Goal: Navigation & Orientation: Find specific page/section

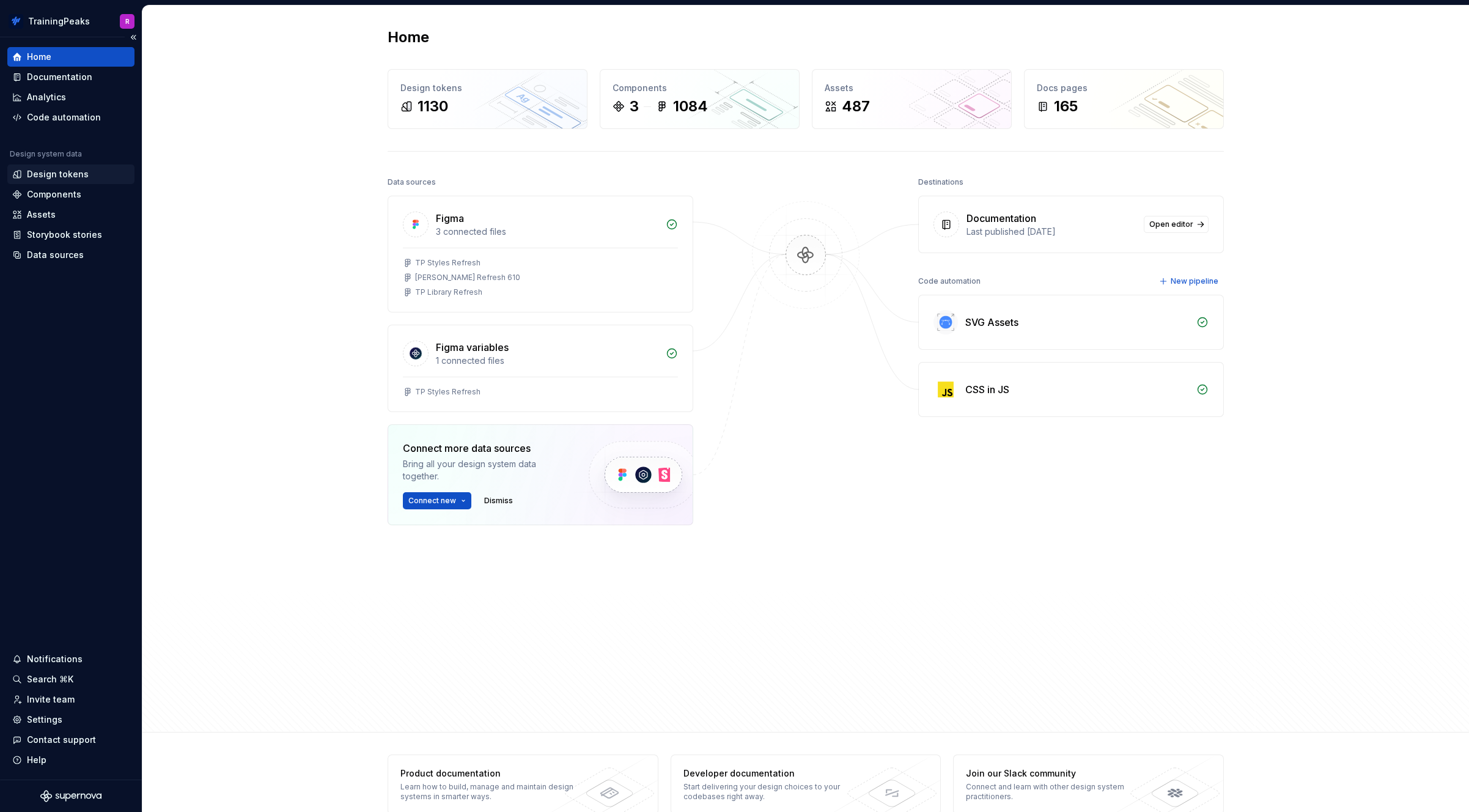
click at [61, 173] on div "Design tokens" at bounding box center [57, 174] width 62 height 12
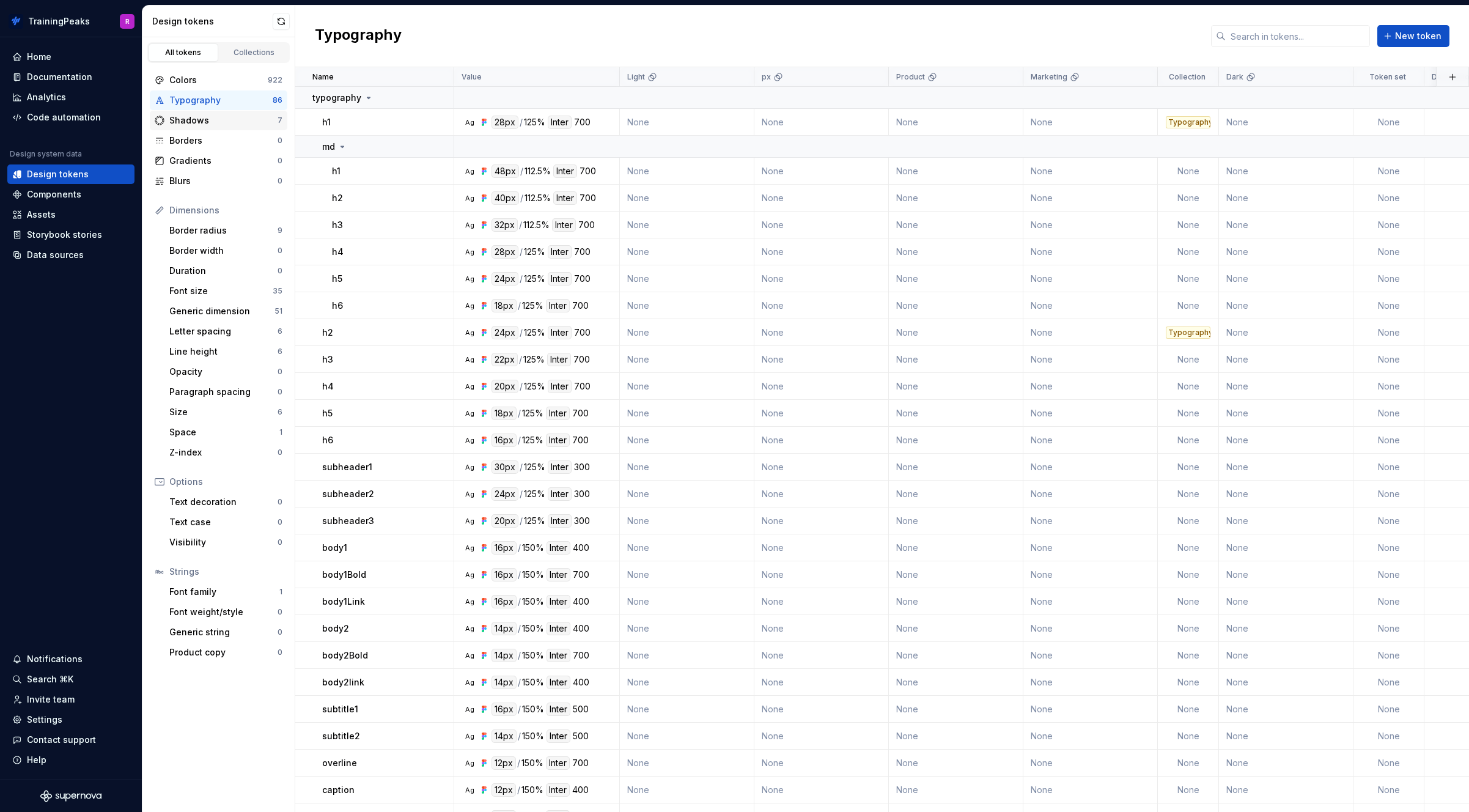
click at [191, 118] on div "Shadows" at bounding box center [223, 121] width 109 height 12
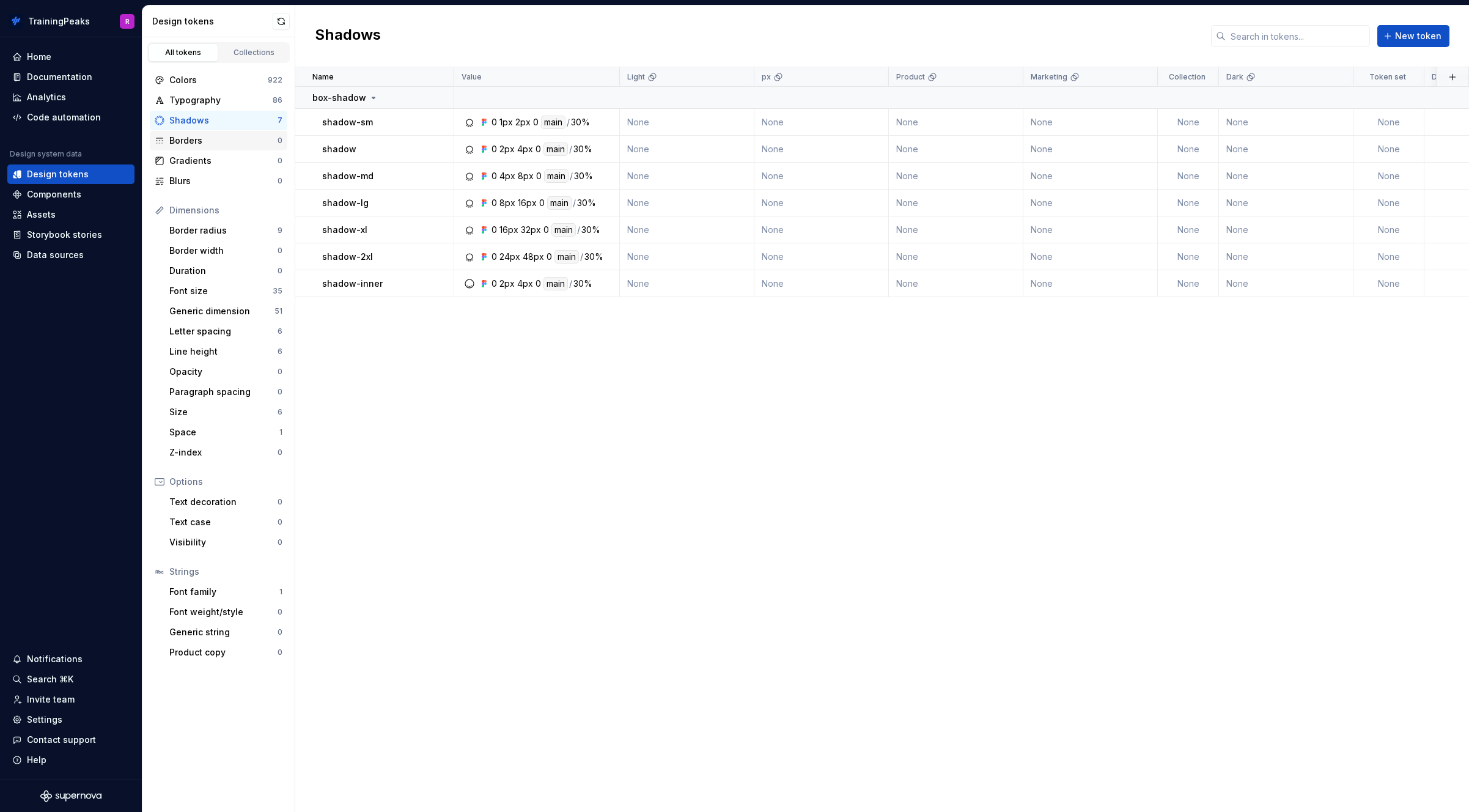
click at [189, 138] on div "Borders" at bounding box center [223, 140] width 109 height 12
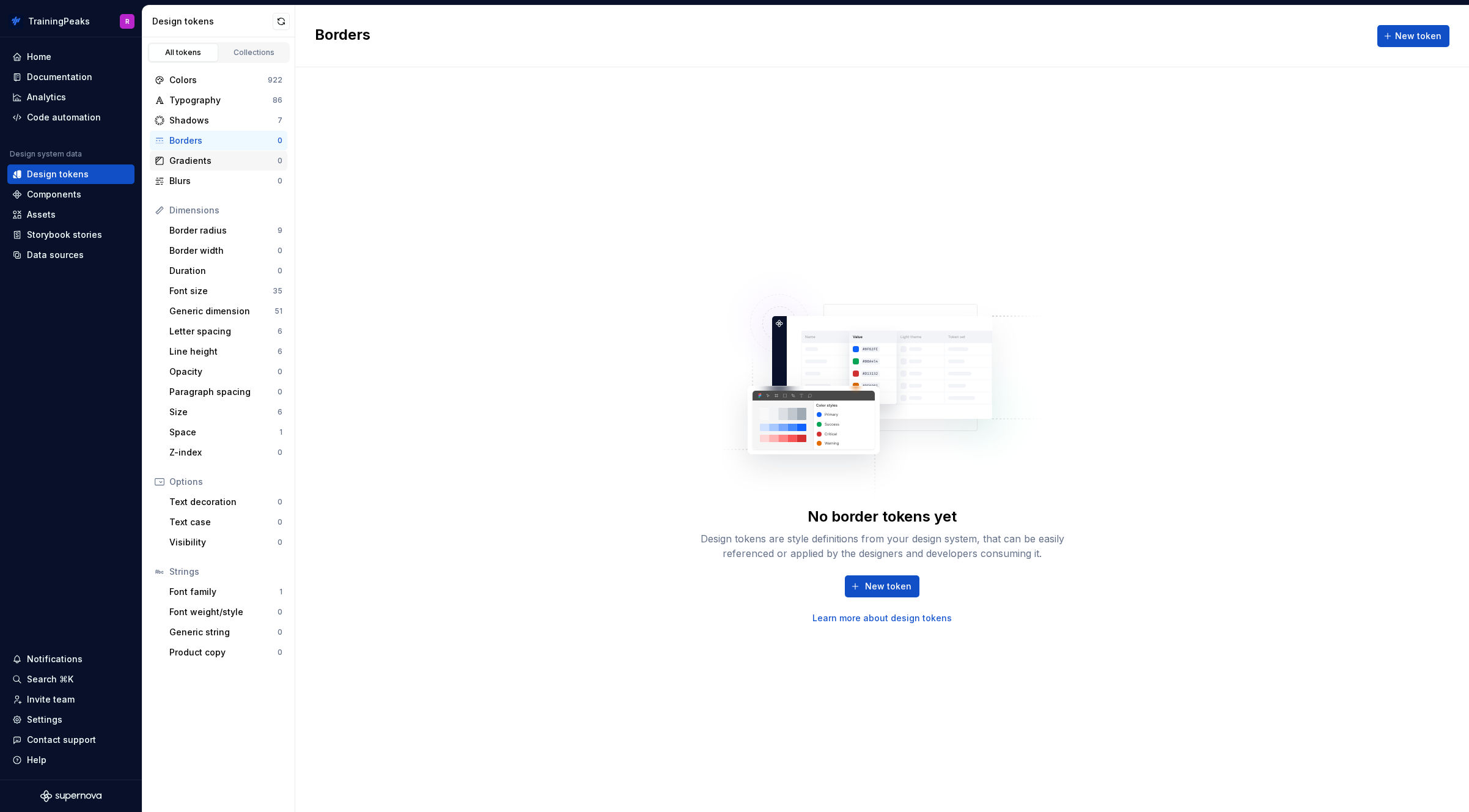
click at [205, 158] on div "Gradients" at bounding box center [223, 161] width 109 height 12
click at [194, 179] on div "Blurs" at bounding box center [223, 181] width 109 height 12
click at [203, 231] on div "Border radius" at bounding box center [223, 230] width 109 height 12
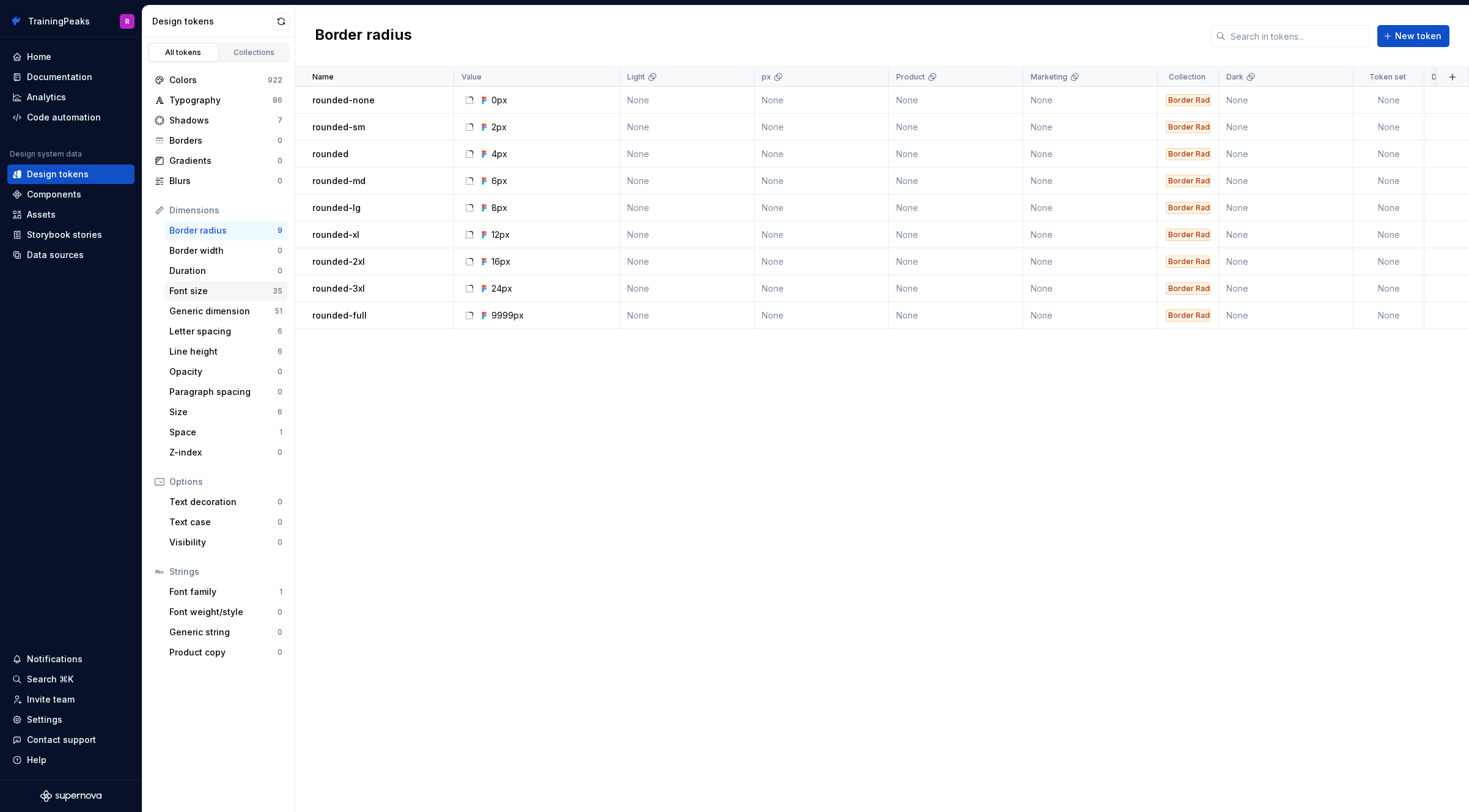
click at [236, 294] on div "Font size" at bounding box center [221, 291] width 103 height 12
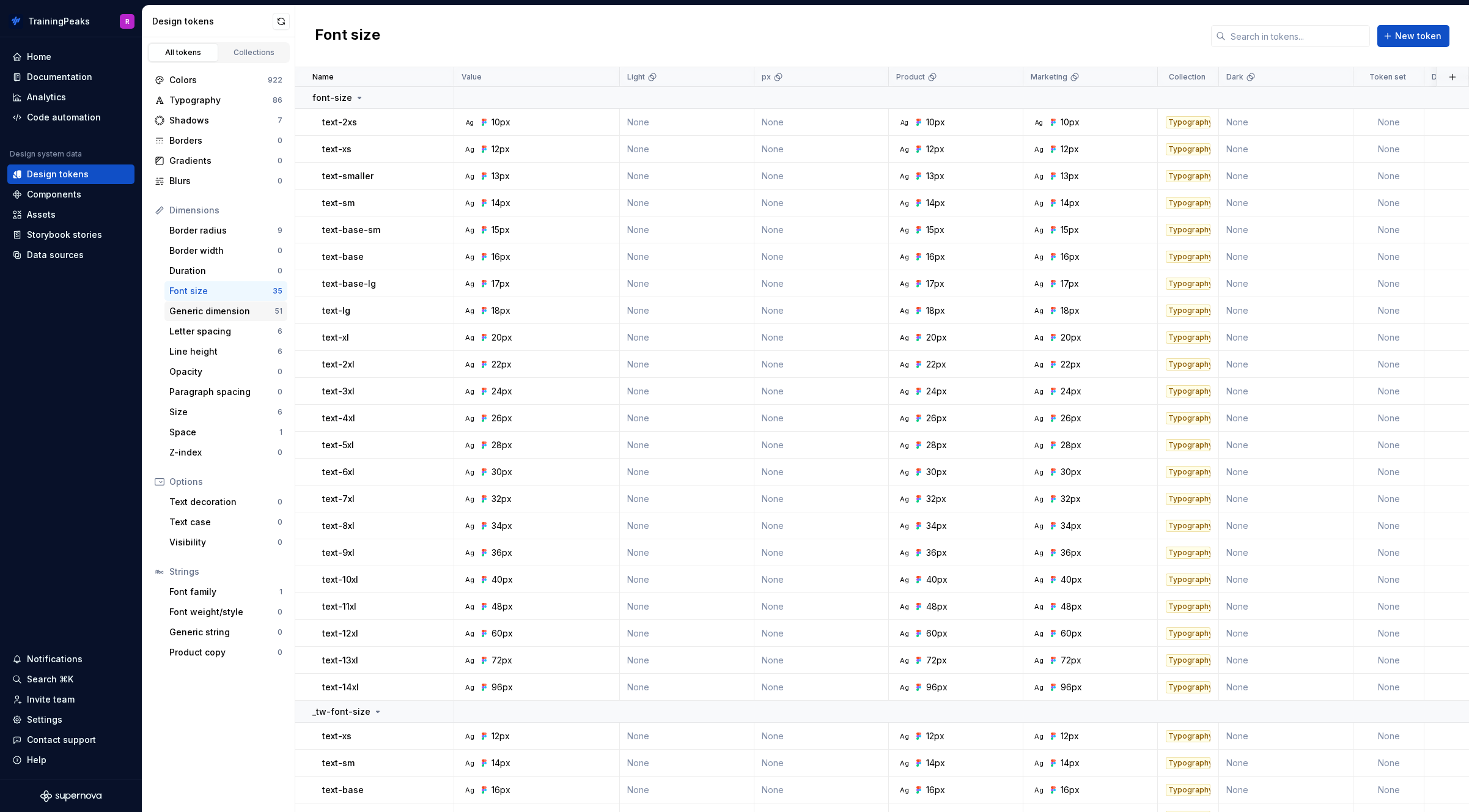
click at [219, 309] on div "Generic dimension" at bounding box center [221, 311] width 105 height 12
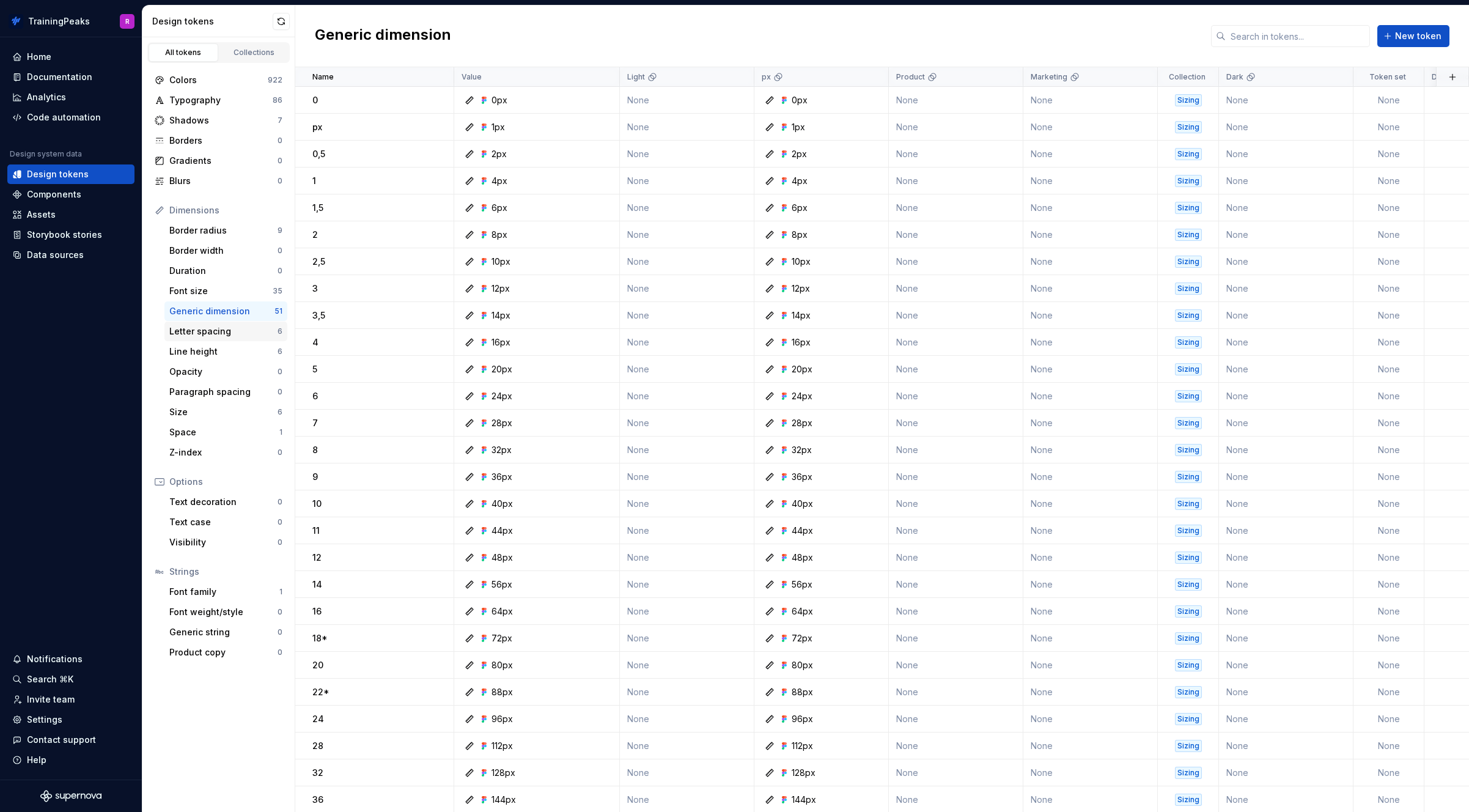
click at [215, 331] on div "Letter spacing" at bounding box center [223, 331] width 109 height 12
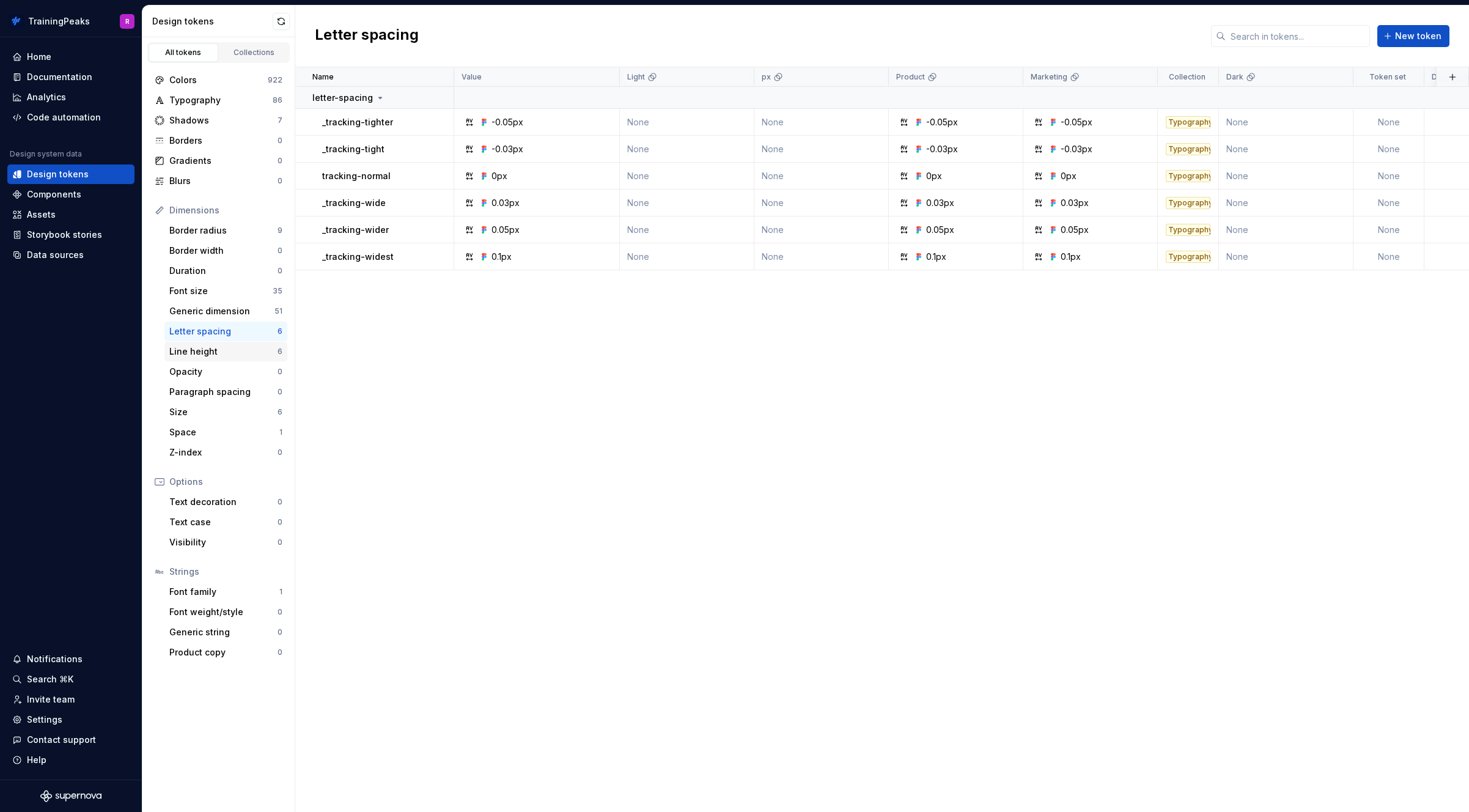
click at [211, 350] on div "Line height" at bounding box center [223, 351] width 109 height 12
click at [201, 397] on div "Paragraph spacing" at bounding box center [223, 391] width 109 height 12
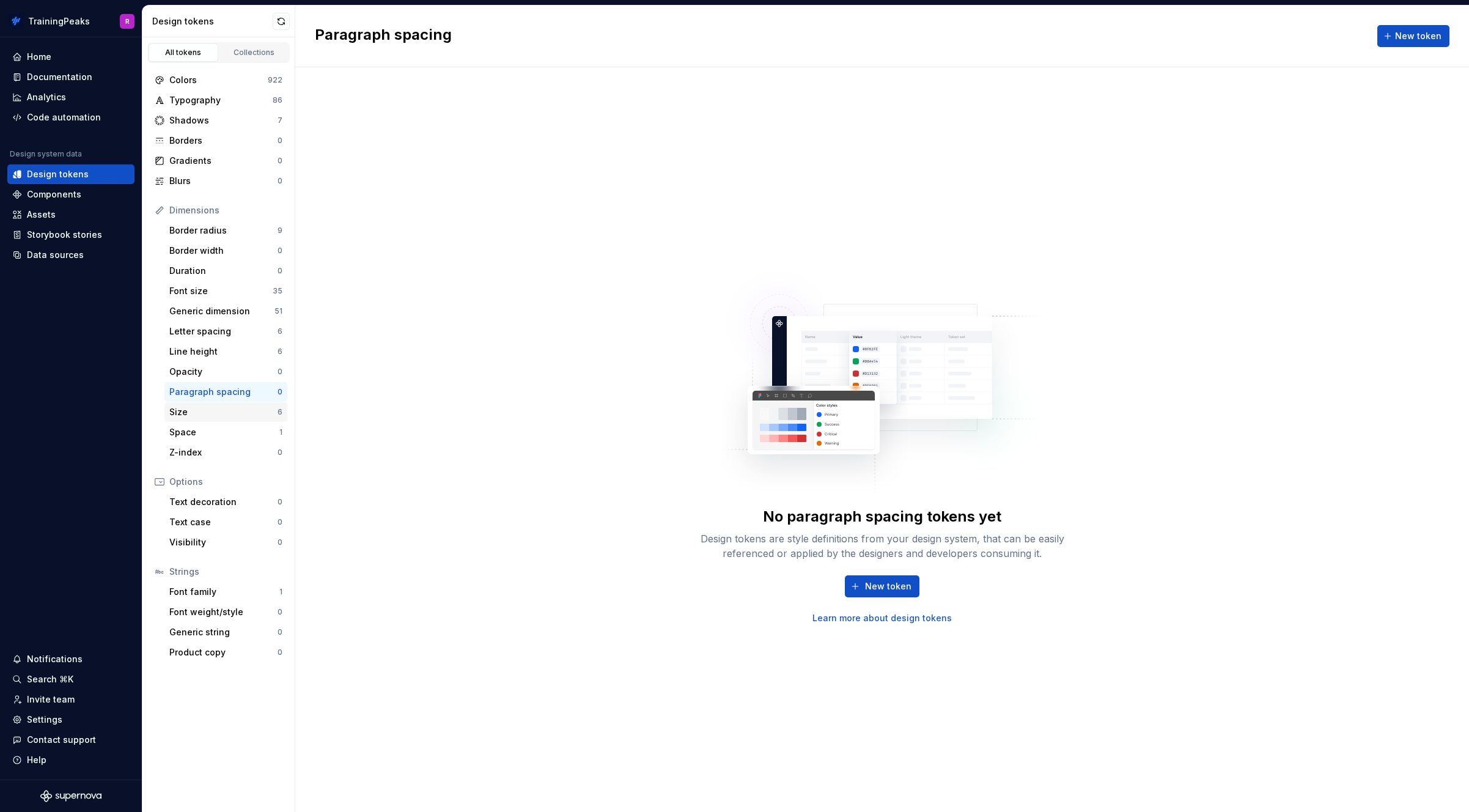
click at [195, 411] on div "Size" at bounding box center [223, 412] width 109 height 12
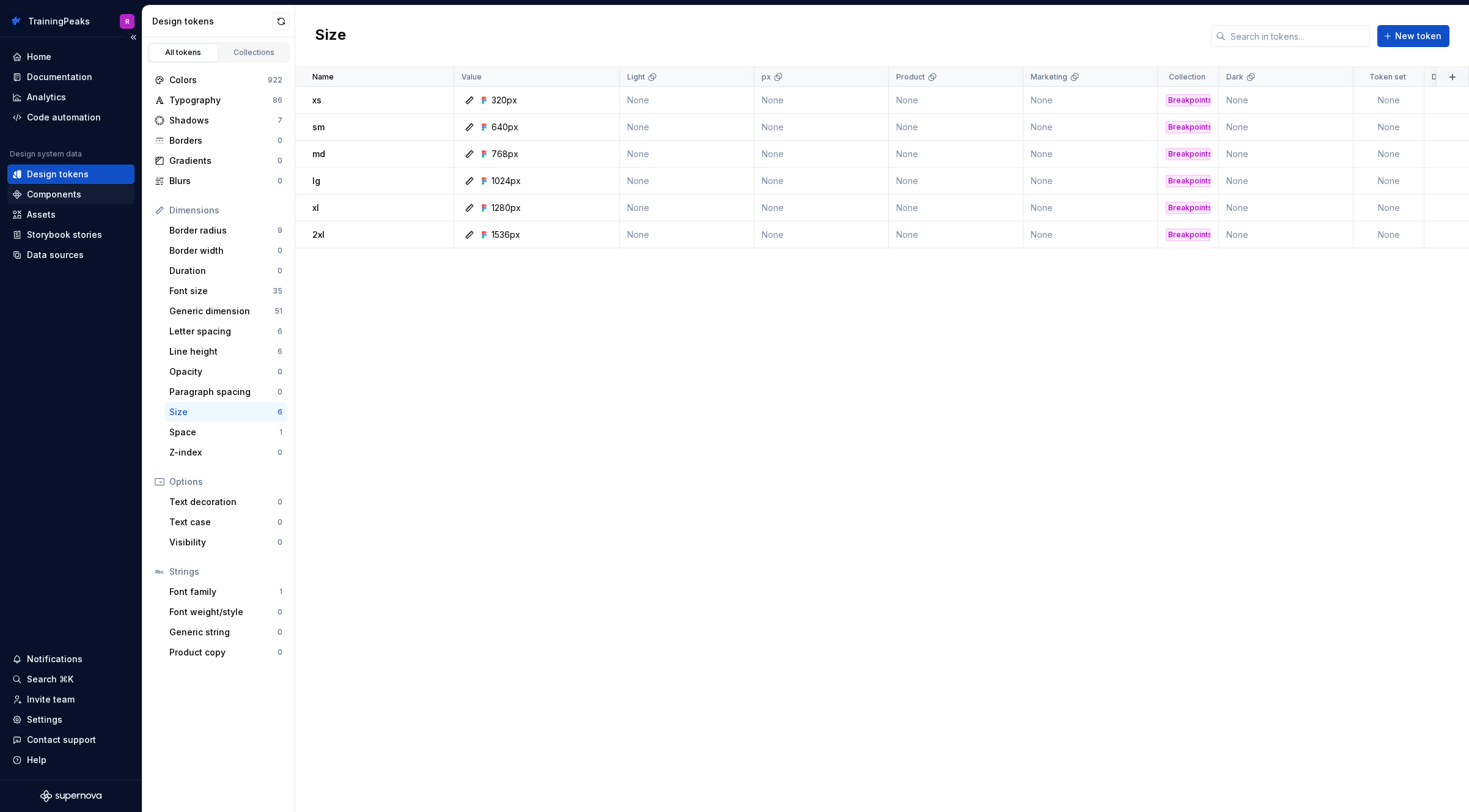
click at [50, 190] on div "Components" at bounding box center [54, 194] width 55 height 12
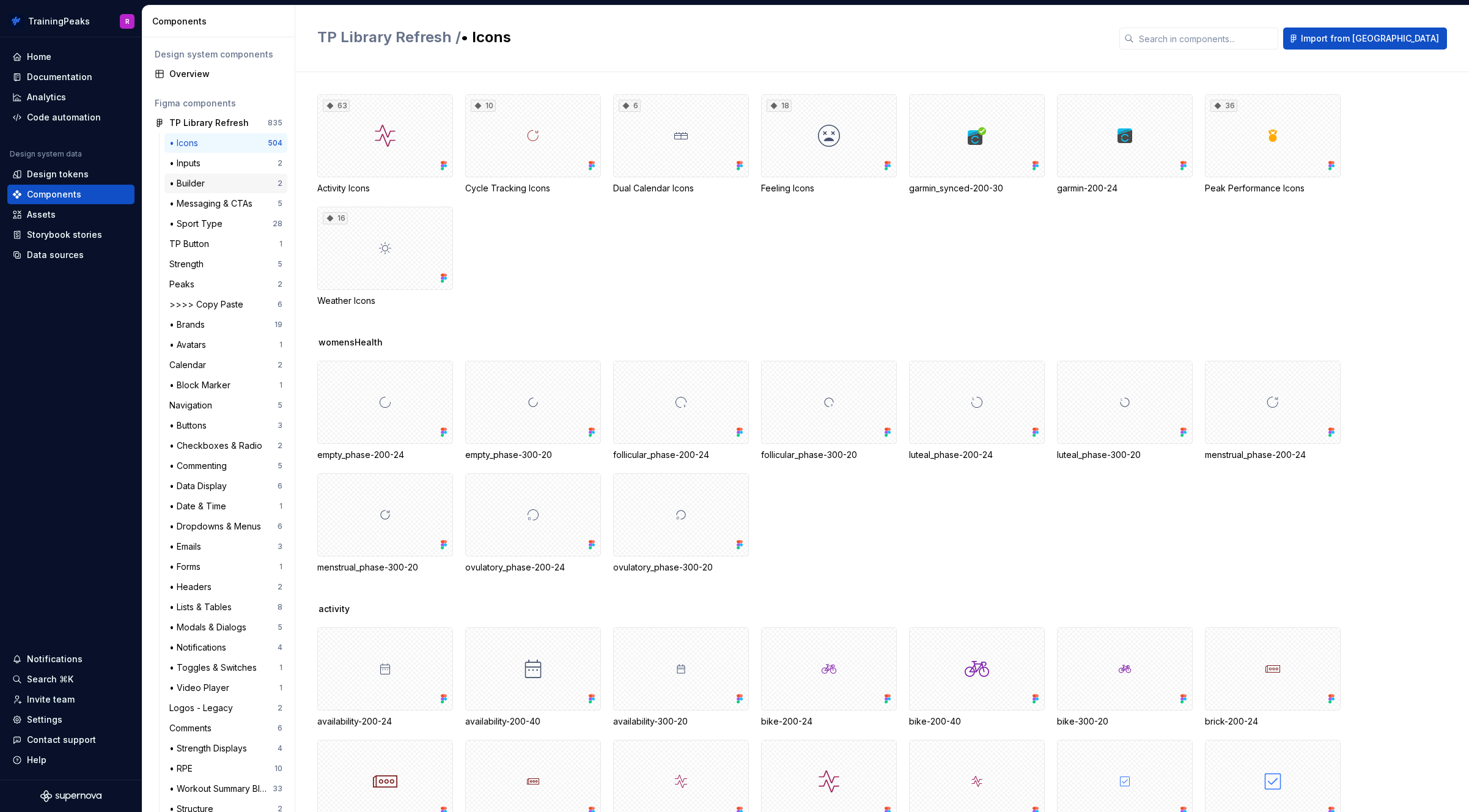
click at [192, 185] on div "• Builder" at bounding box center [189, 183] width 40 height 12
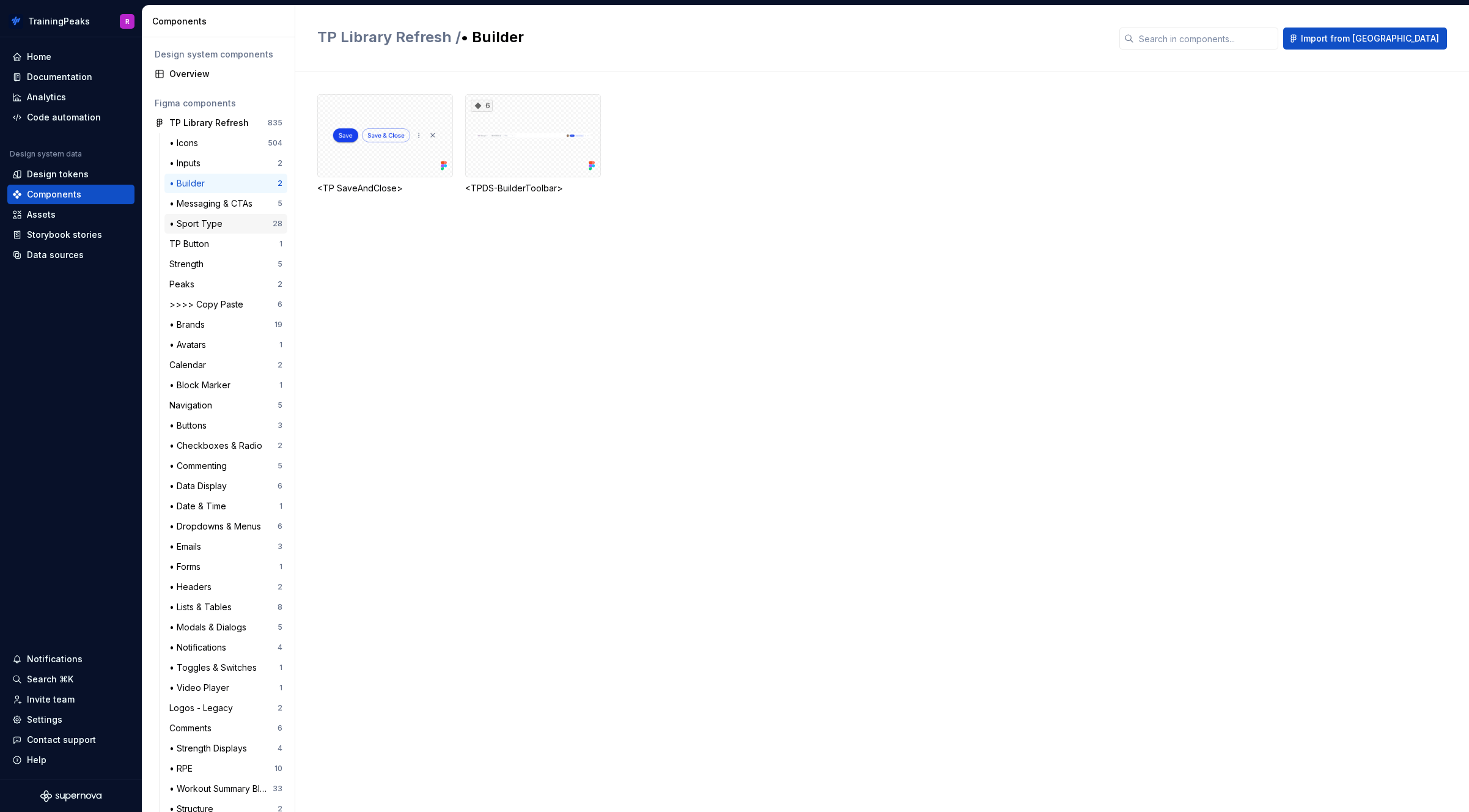
click at [193, 224] on div "• Sport Type" at bounding box center [198, 224] width 58 height 12
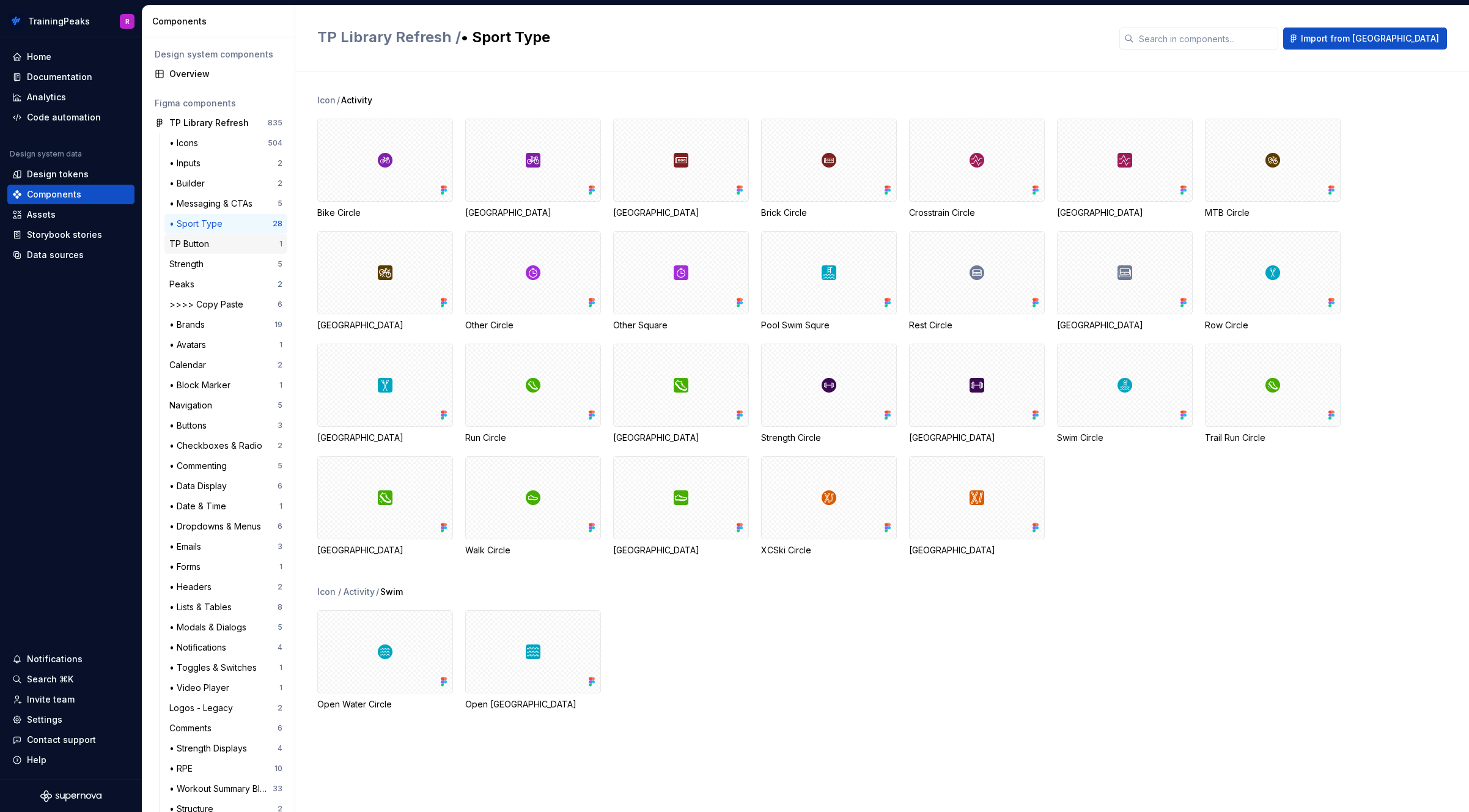
click at [188, 242] on div "TP Button" at bounding box center [192, 244] width 44 height 12
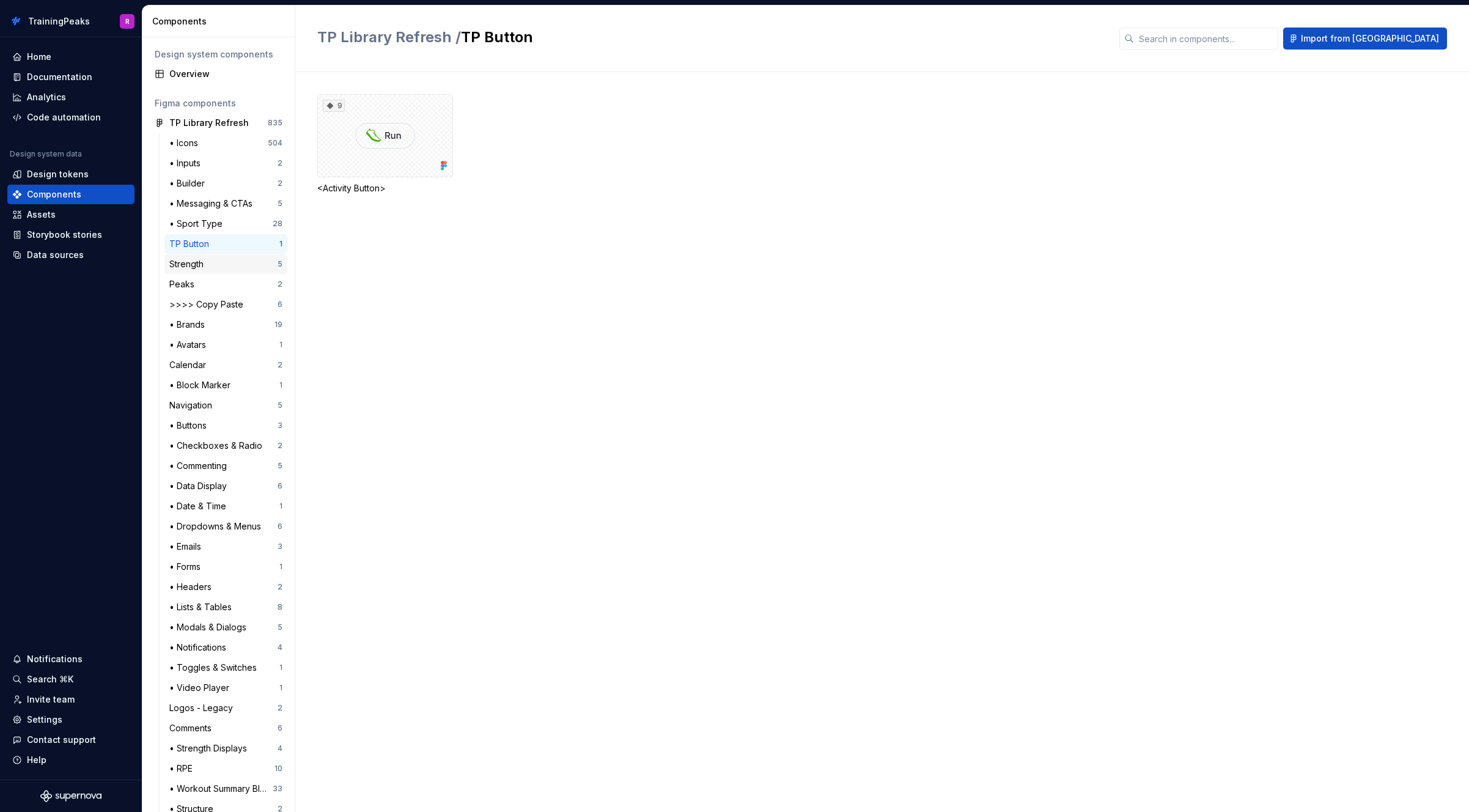
click at [192, 262] on div "Strength" at bounding box center [189, 264] width 39 height 12
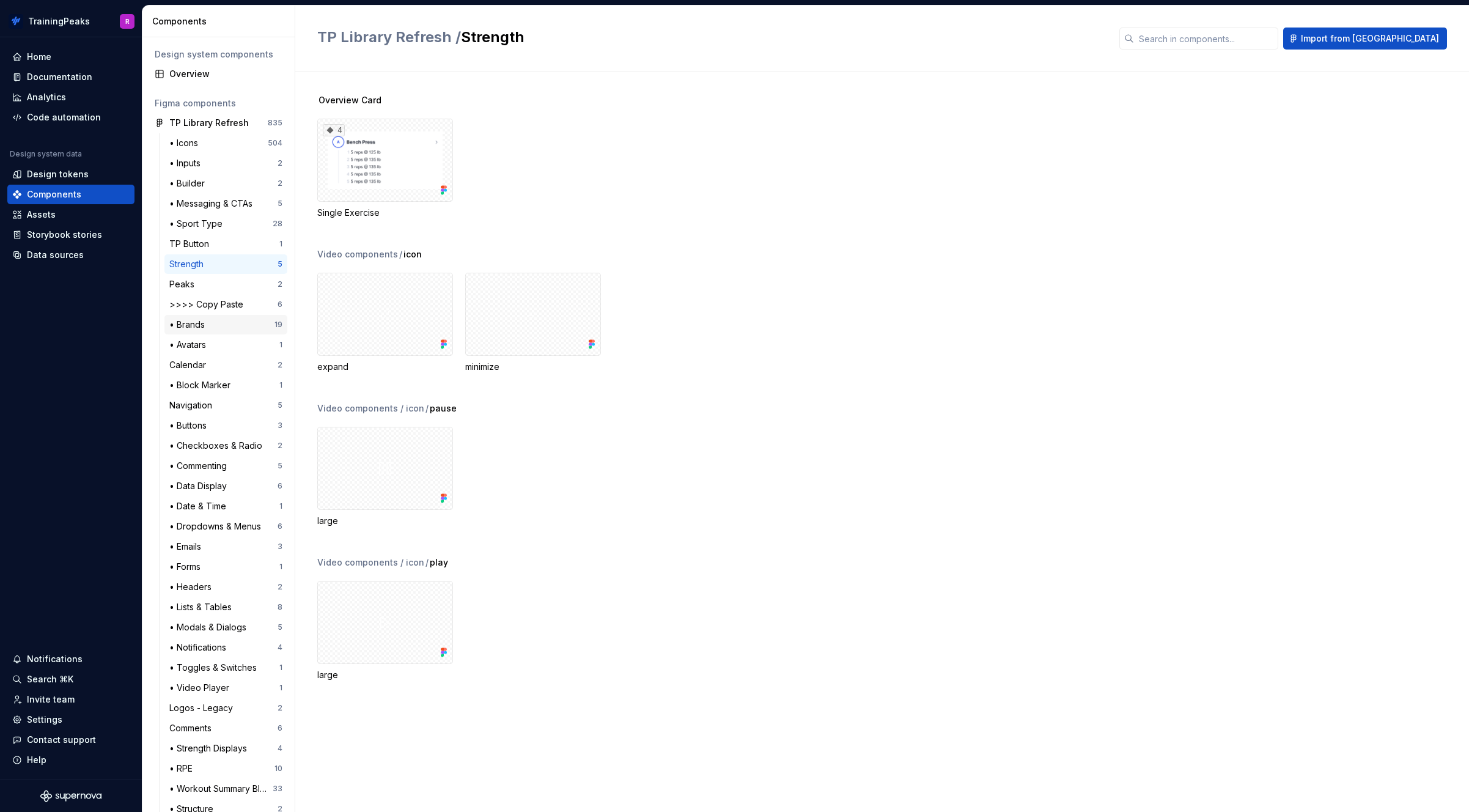
click at [193, 324] on div "• Brands" at bounding box center [189, 325] width 40 height 12
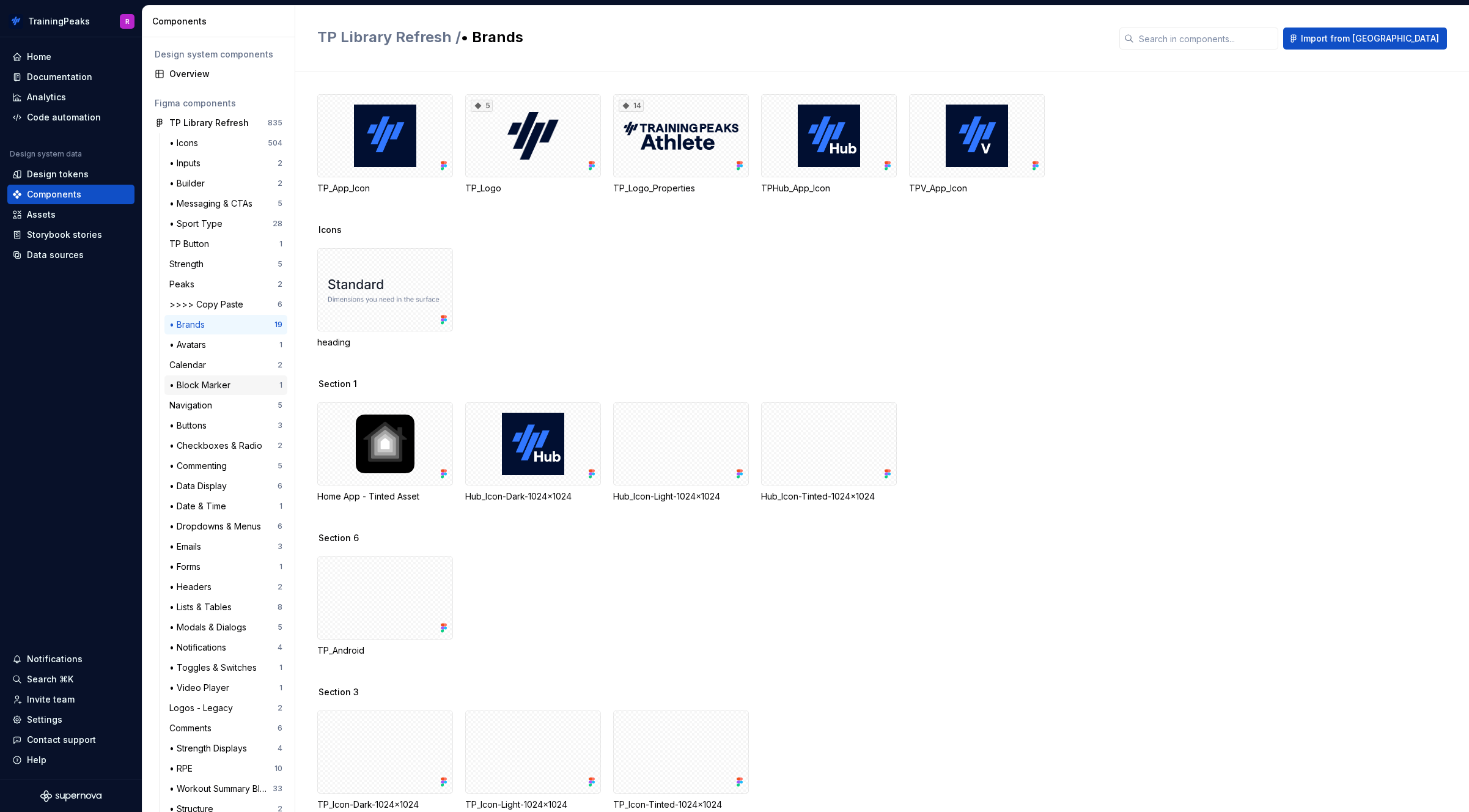
scroll to position [605, 0]
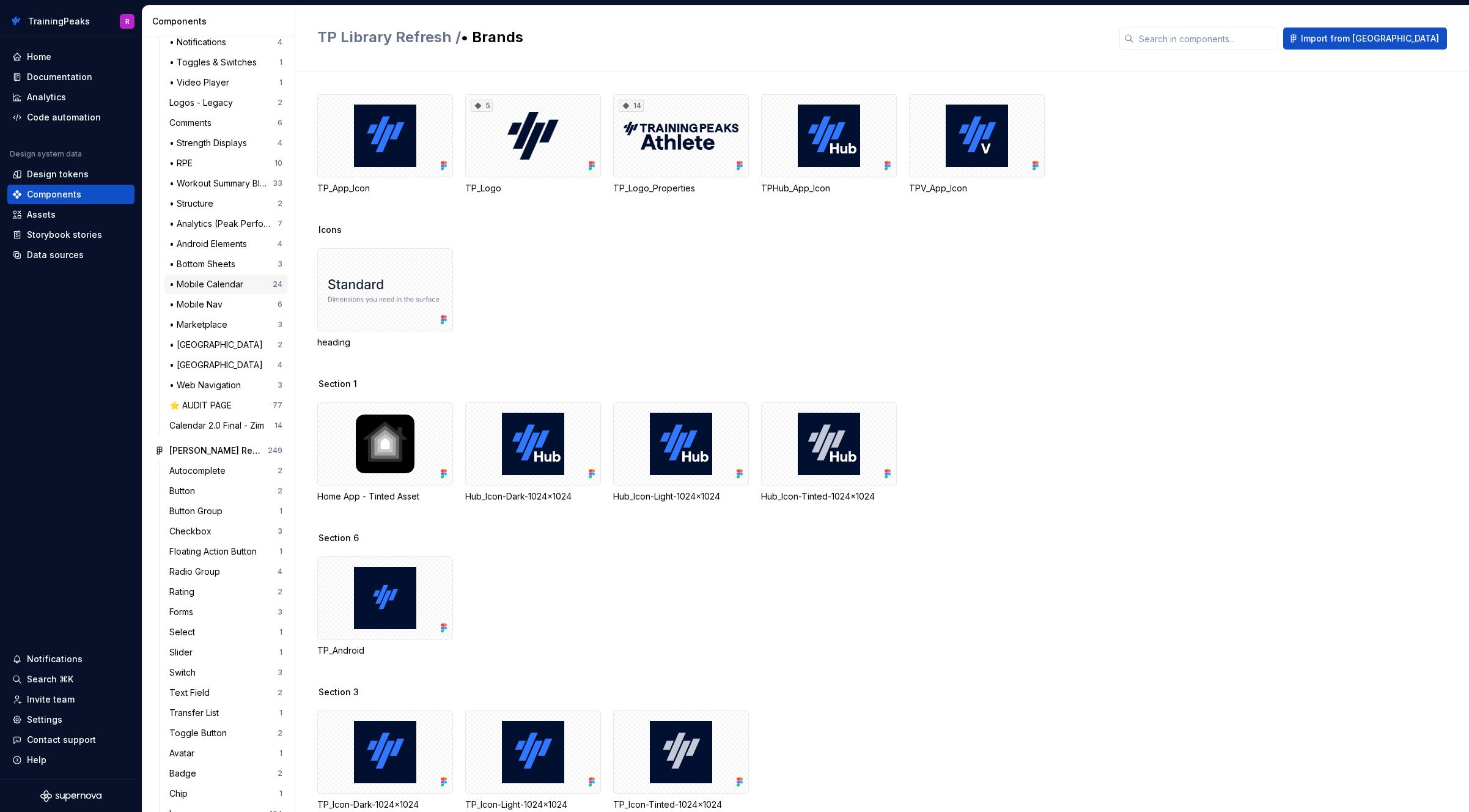
click at [209, 284] on div "• Mobile Calendar" at bounding box center [209, 284] width 79 height 12
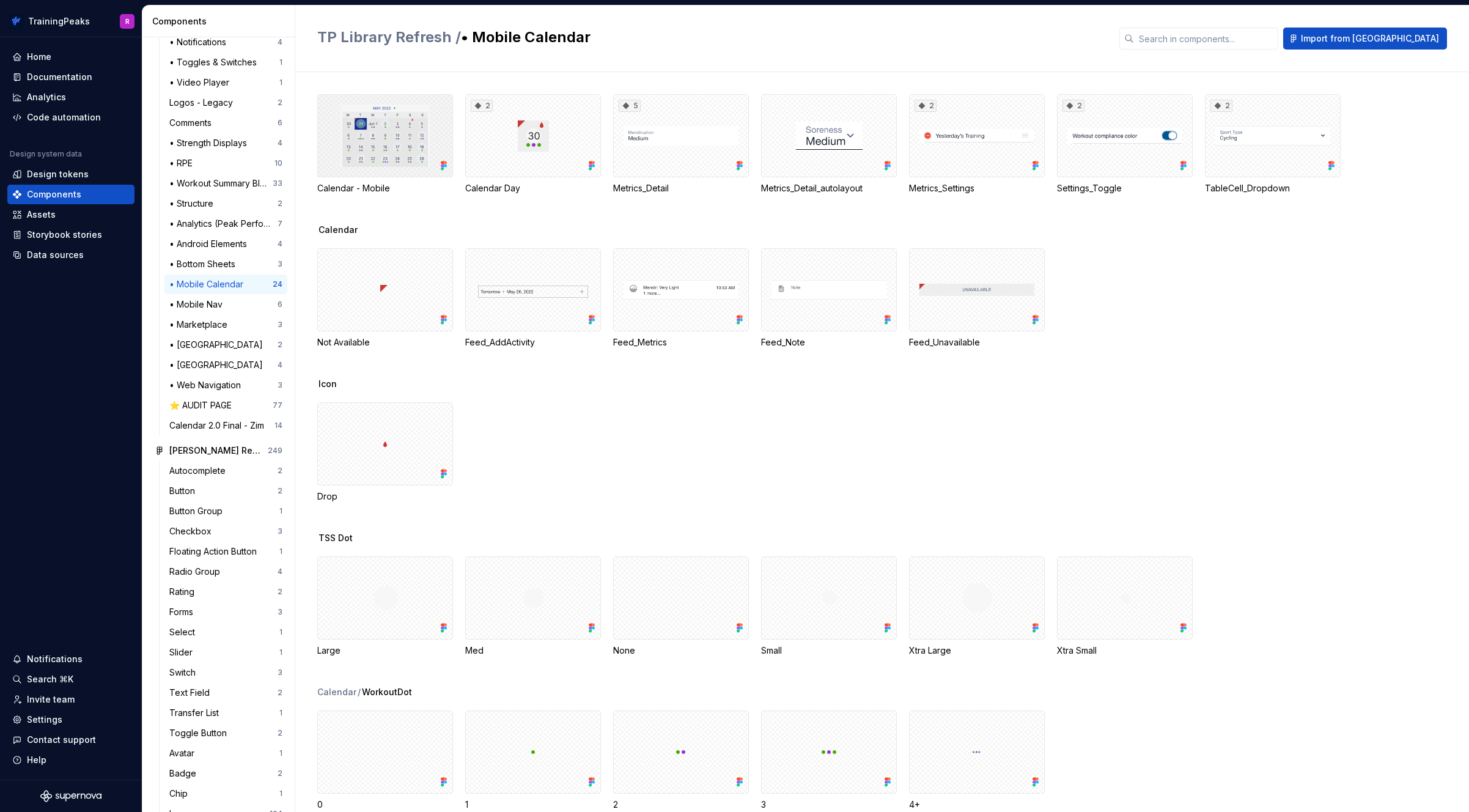
click at [396, 127] on div at bounding box center [385, 135] width 136 height 83
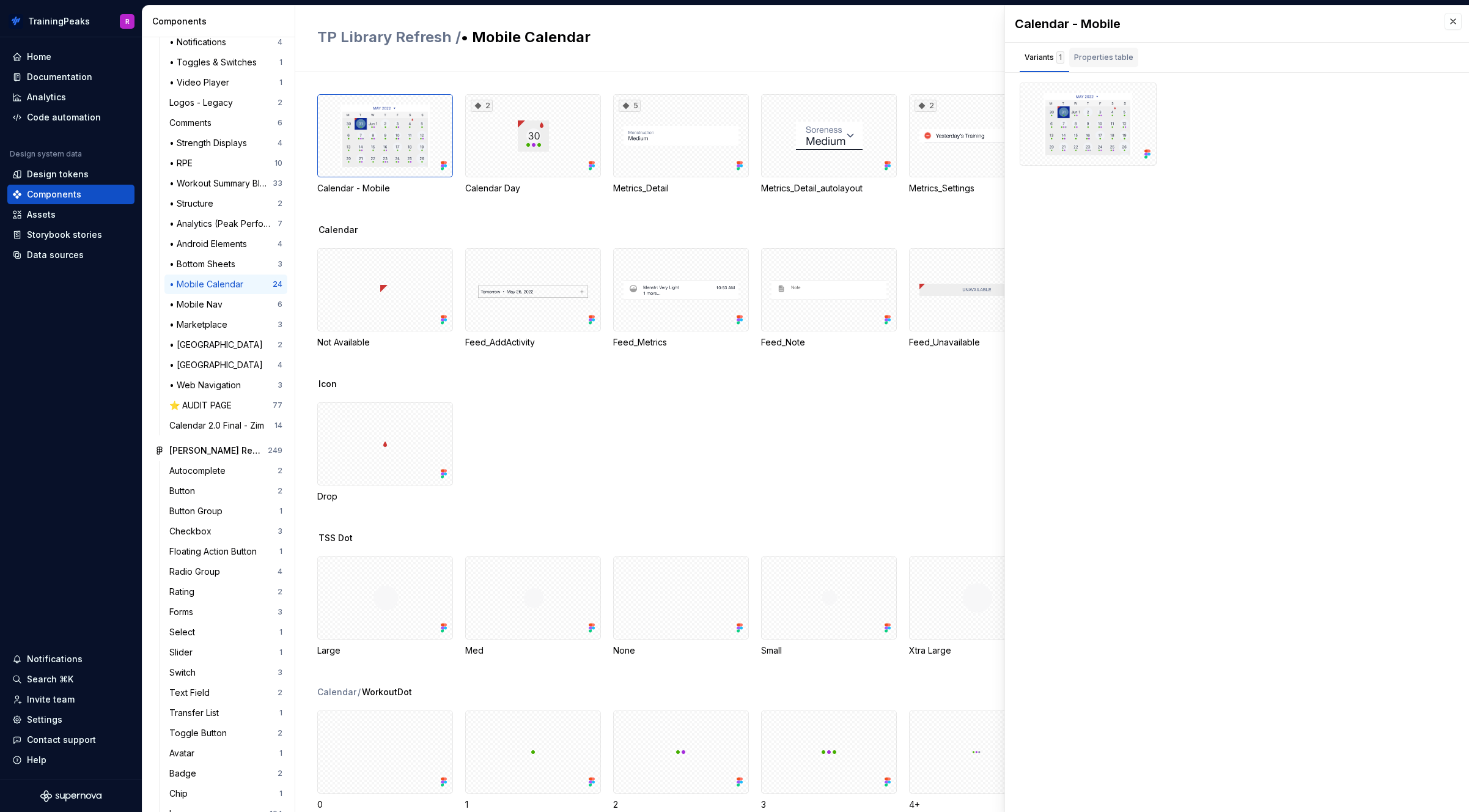
click at [1111, 56] on div "Properties table" at bounding box center [1103, 57] width 59 height 12
click at [1454, 22] on button "button" at bounding box center [1454, 21] width 17 height 17
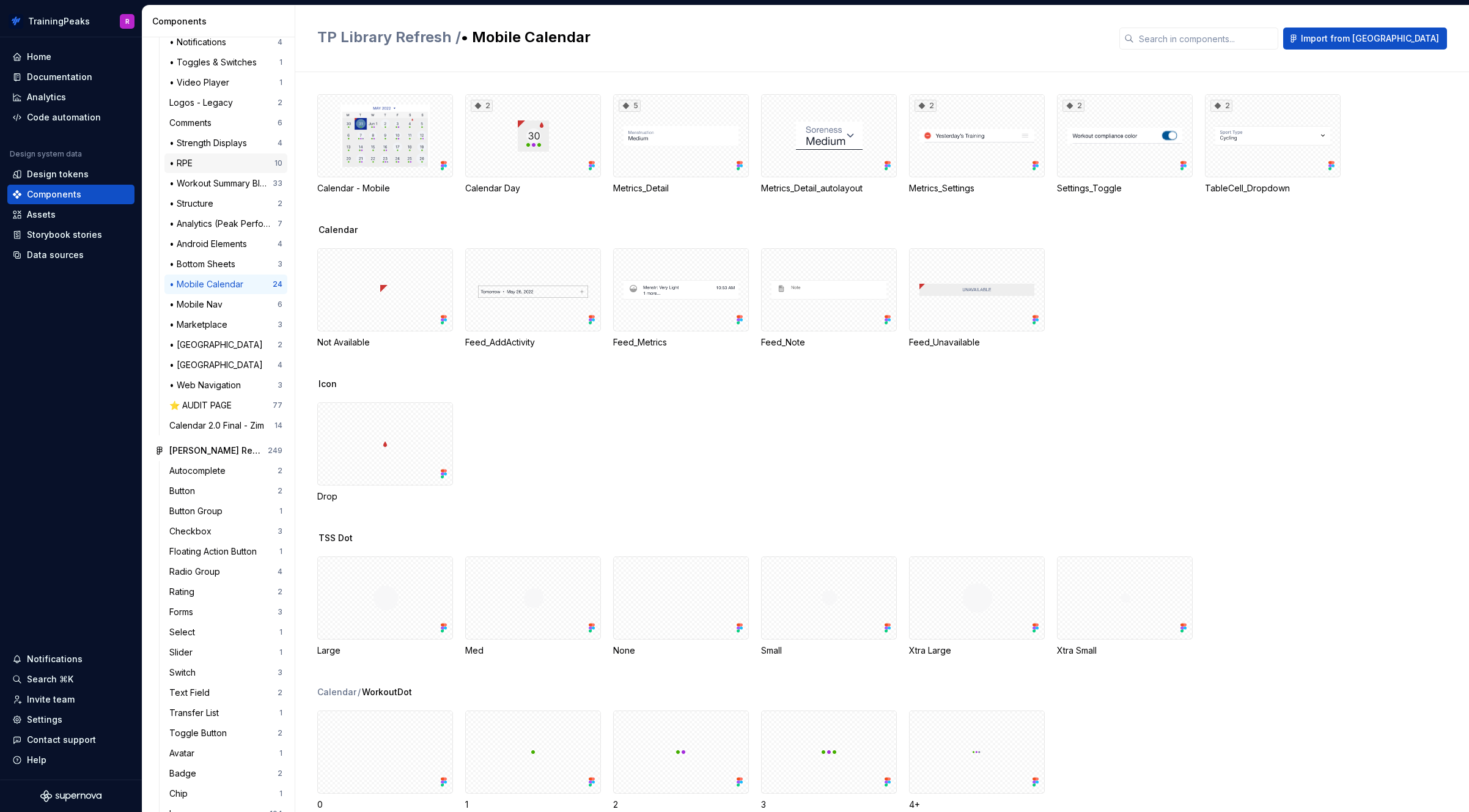
click at [197, 164] on div "• RPE" at bounding box center [183, 163] width 28 height 12
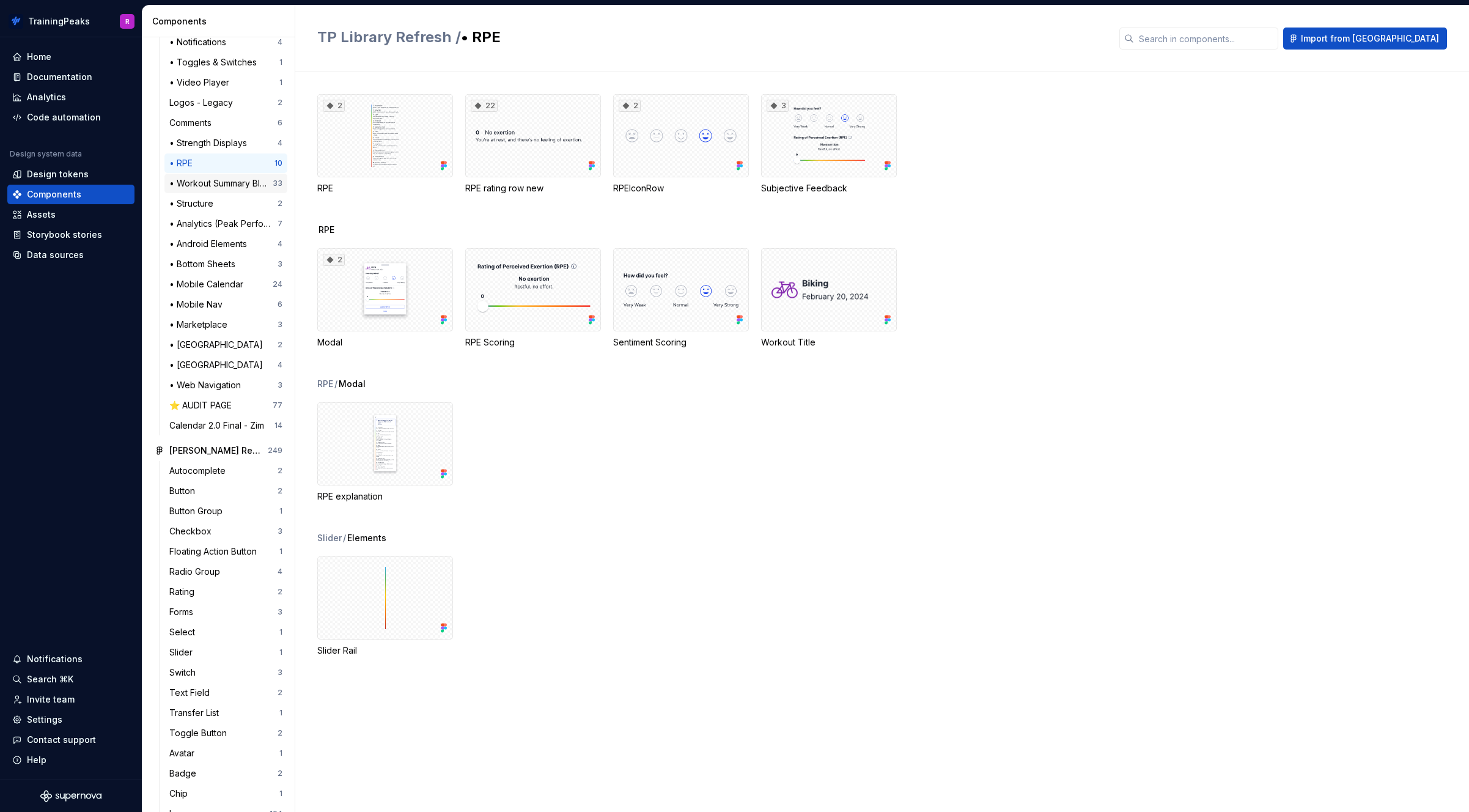
click at [214, 184] on div "• Workout Summary Blocks" at bounding box center [221, 183] width 103 height 12
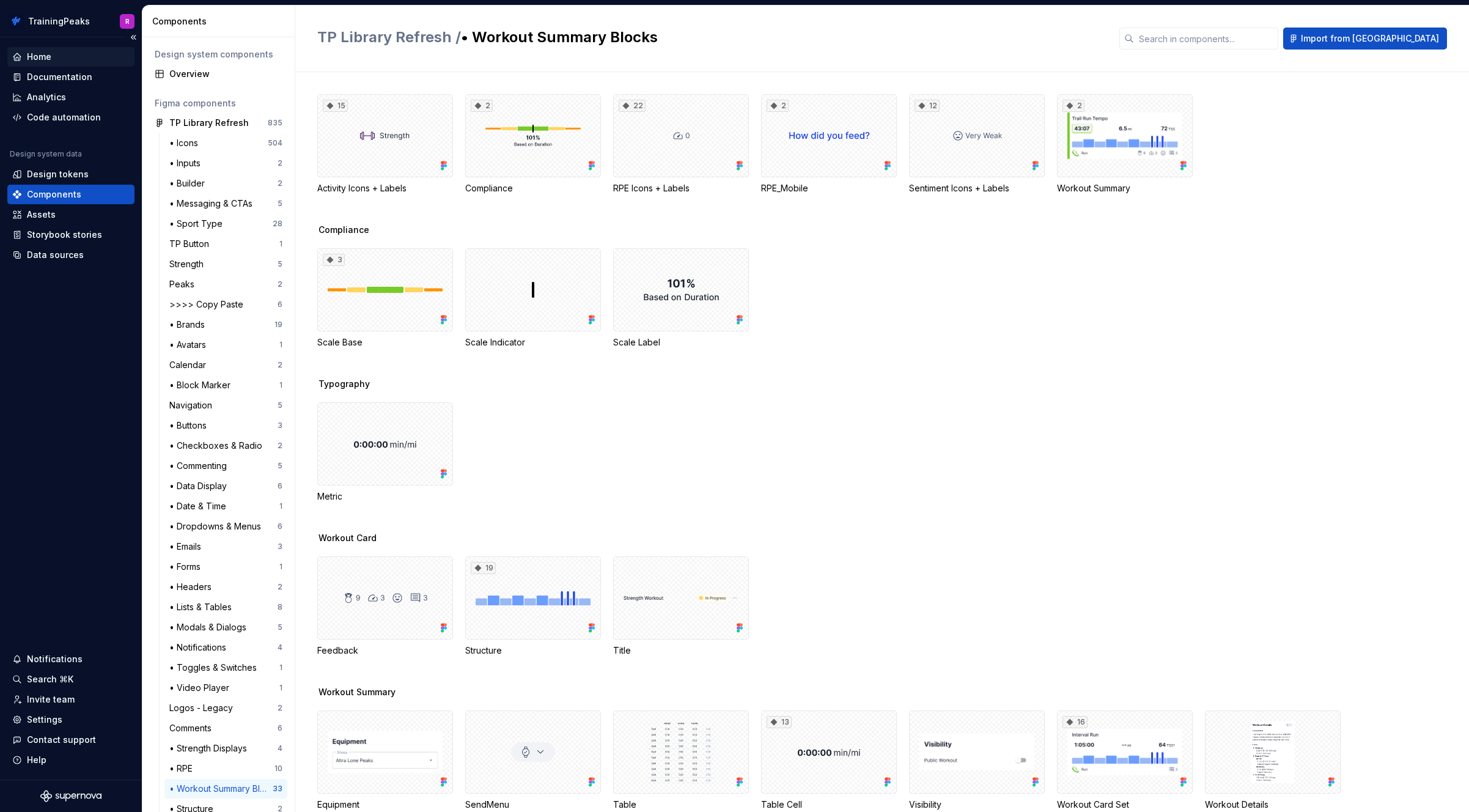
click at [50, 55] on div "Home" at bounding box center [38, 56] width 25 height 12
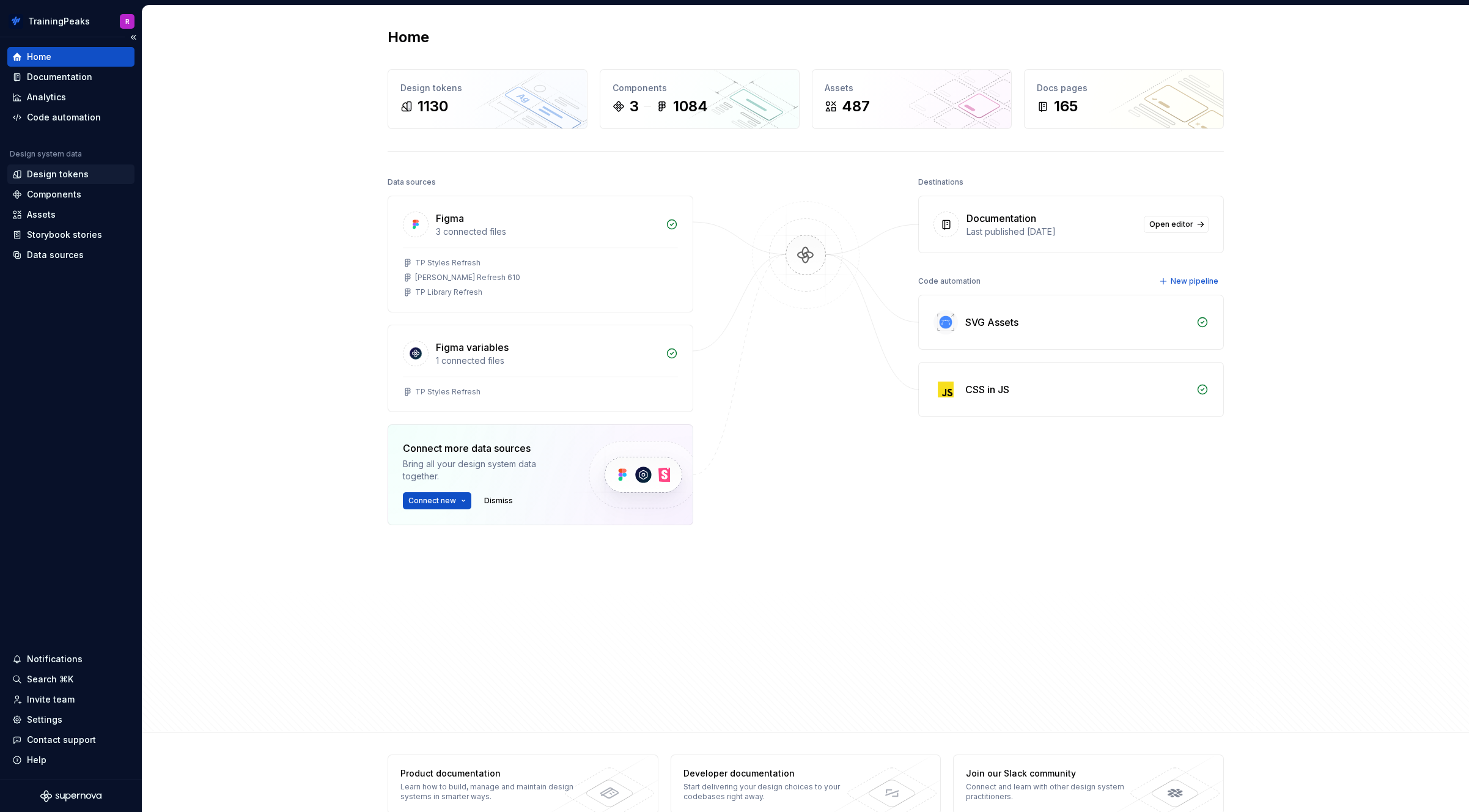
click at [56, 176] on div "Design tokens" at bounding box center [57, 174] width 62 height 12
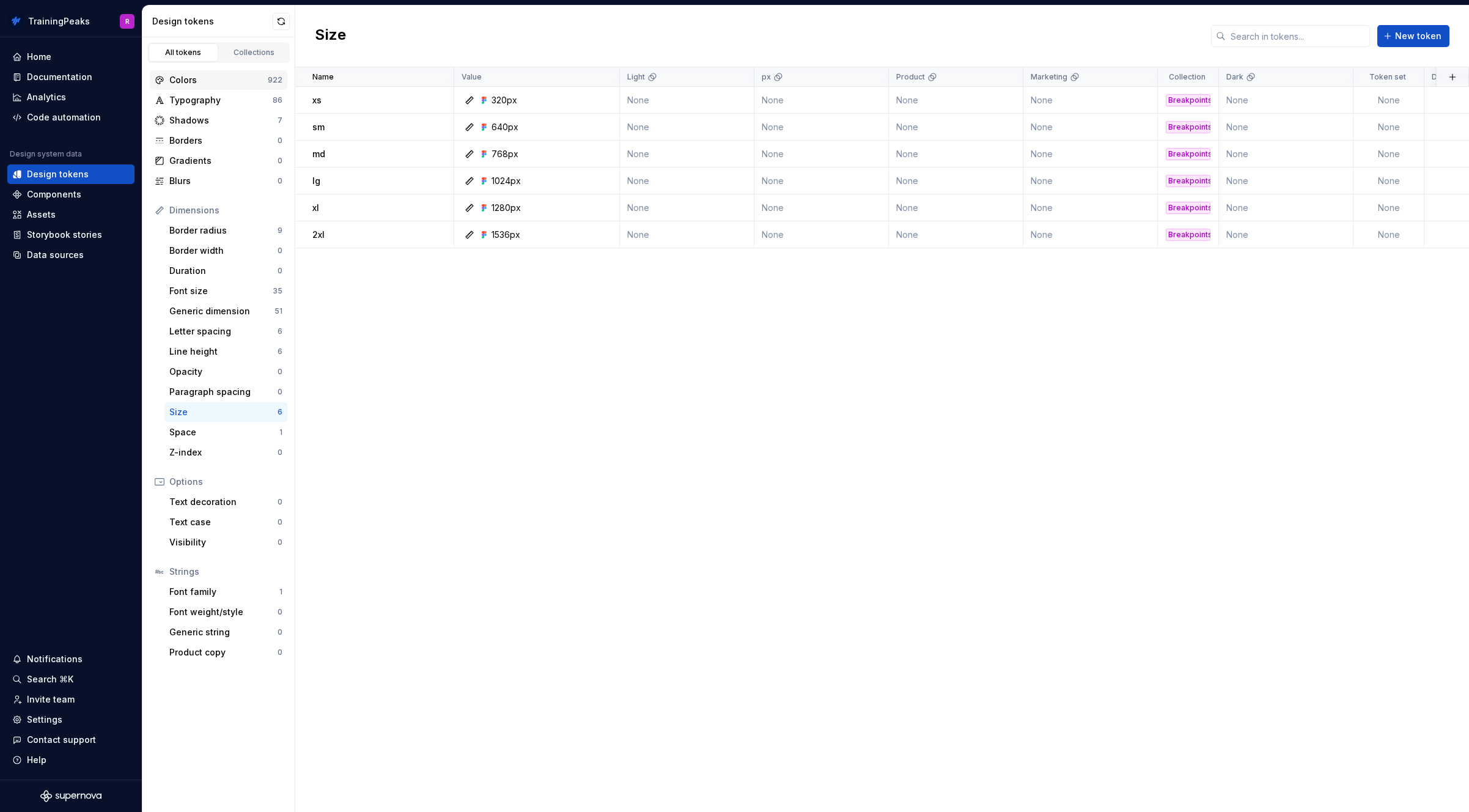
click at [190, 73] on div "Colors 922" at bounding box center [218, 79] width 138 height 20
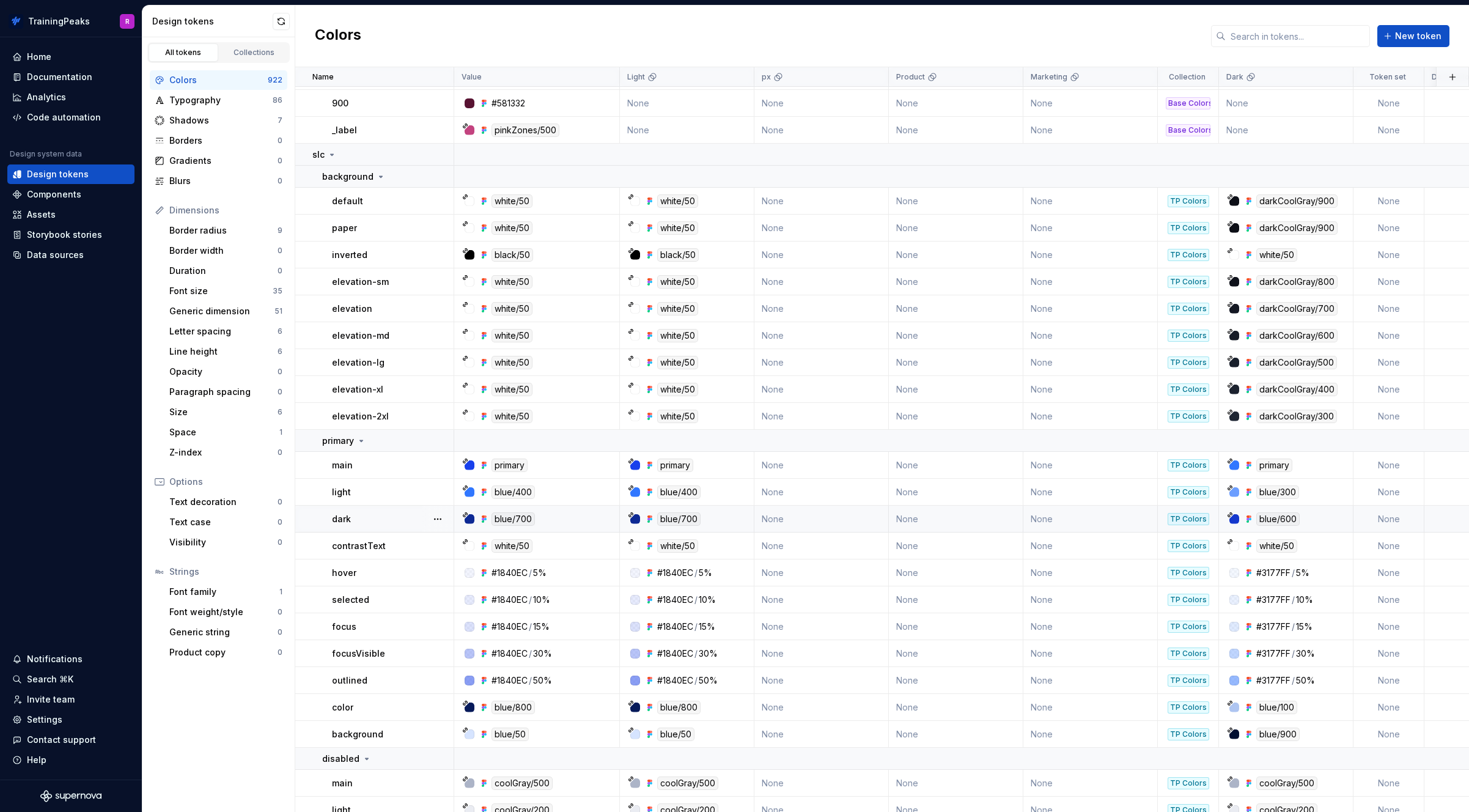
scroll to position [7482, 0]
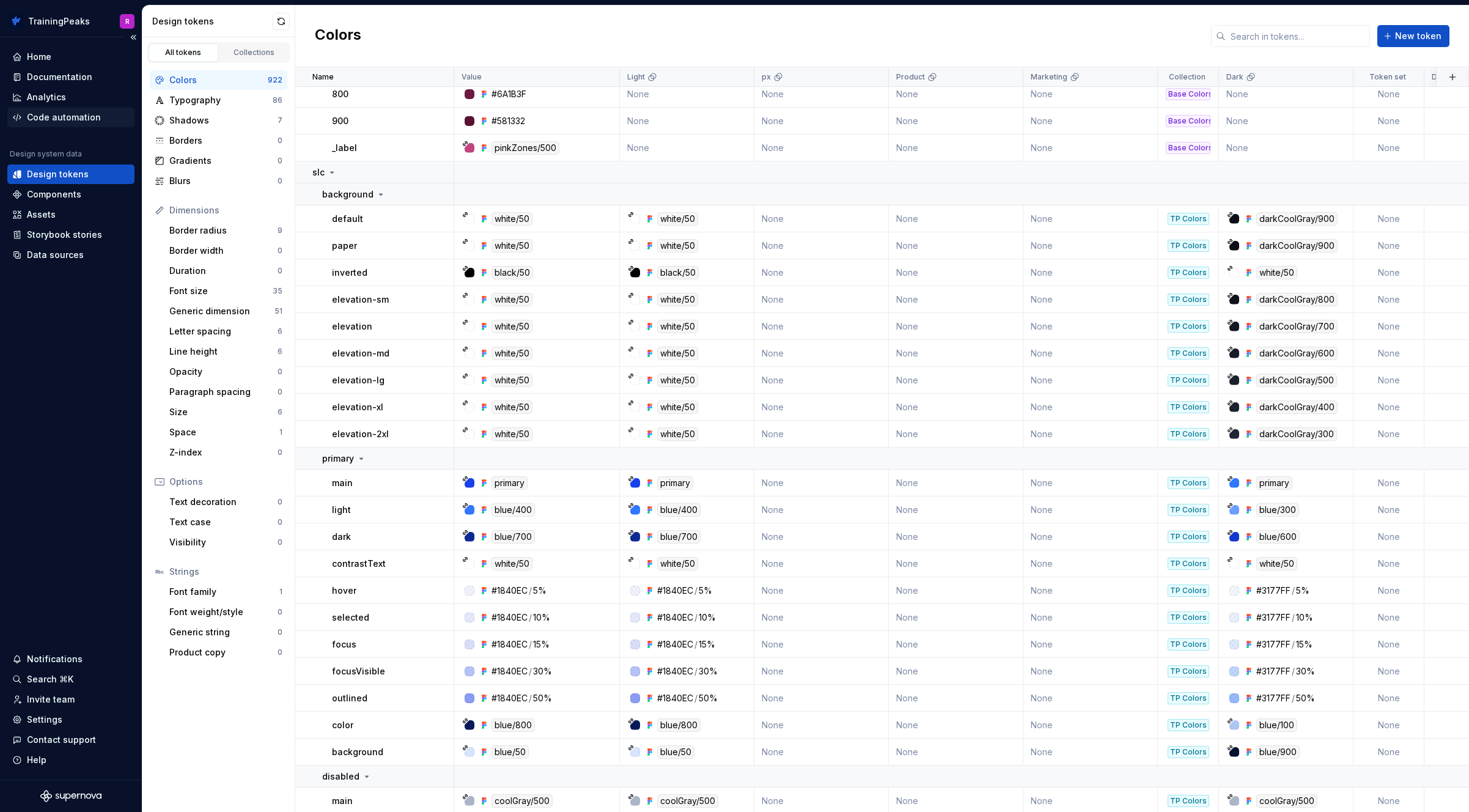
click at [48, 118] on div "Code automation" at bounding box center [63, 117] width 74 height 12
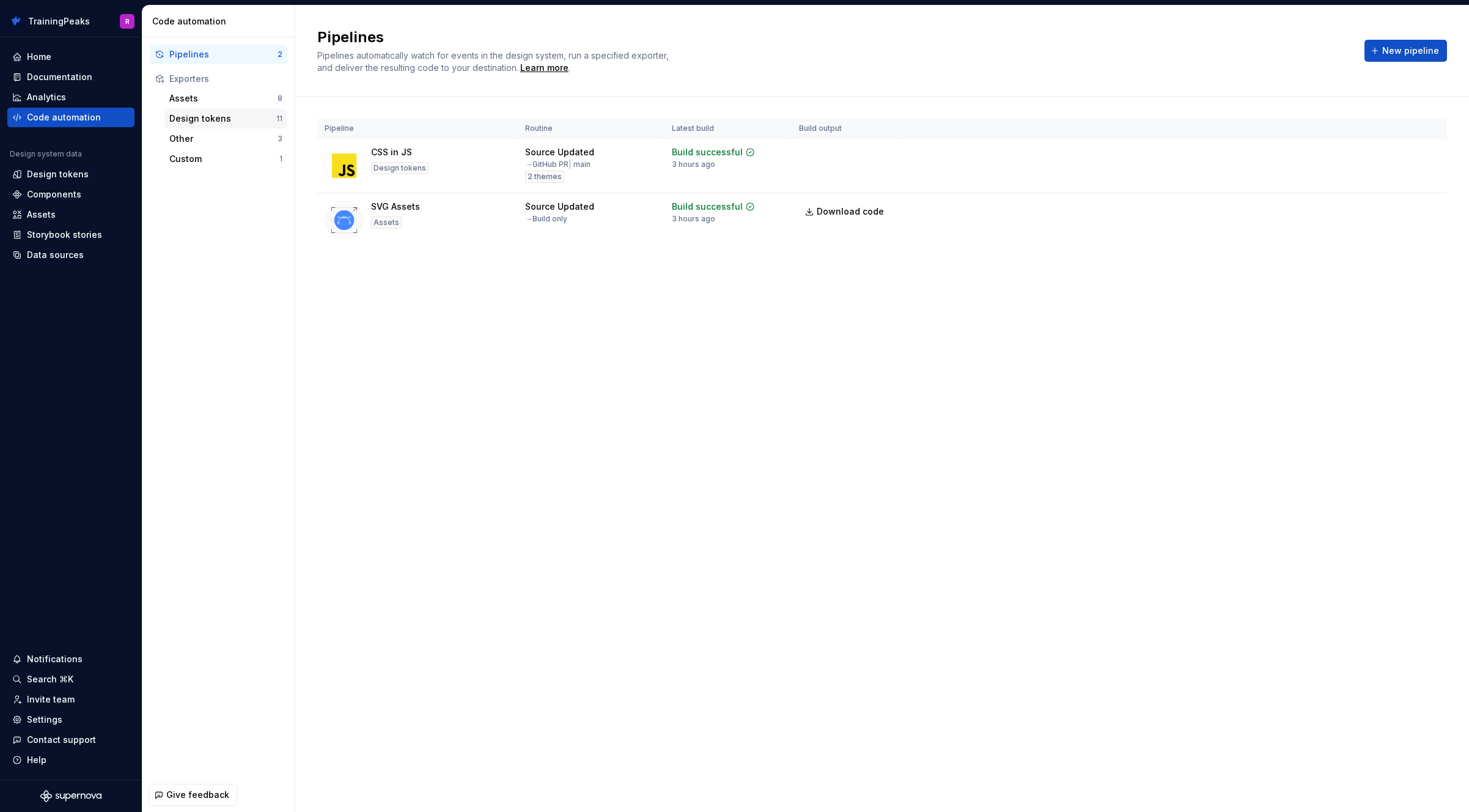
click at [206, 118] on div "Design tokens" at bounding box center [222, 119] width 107 height 12
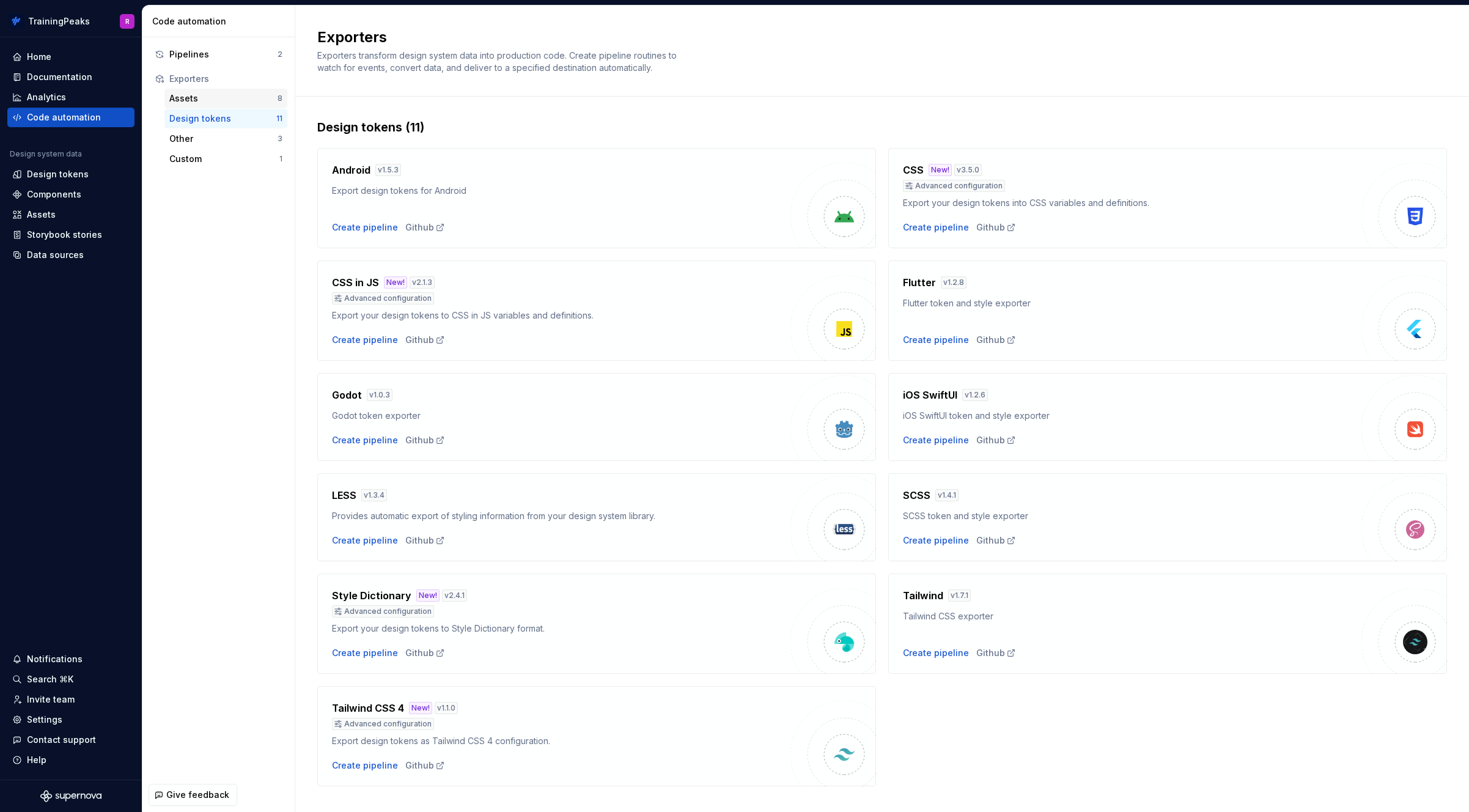
click at [181, 95] on div "Assets" at bounding box center [223, 98] width 109 height 12
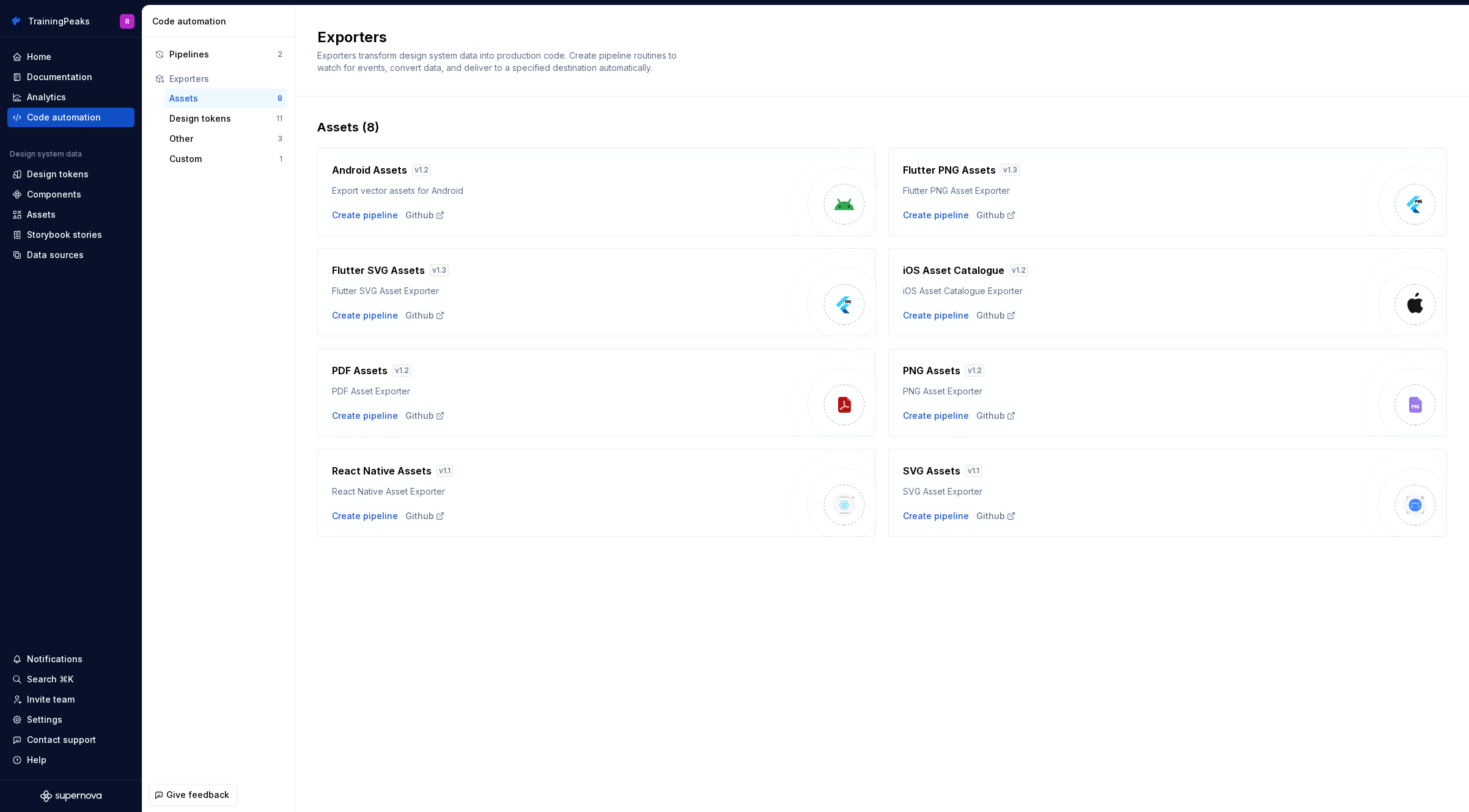
click at [188, 85] on div "Exporters" at bounding box center [218, 79] width 138 height 20
click at [187, 76] on div "Exporters" at bounding box center [226, 79] width 113 height 12
drag, startPoint x: 188, startPoint y: 137, endPoint x: 190, endPoint y: 144, distance: 7.3
click at [188, 137] on div "Other" at bounding box center [223, 138] width 109 height 12
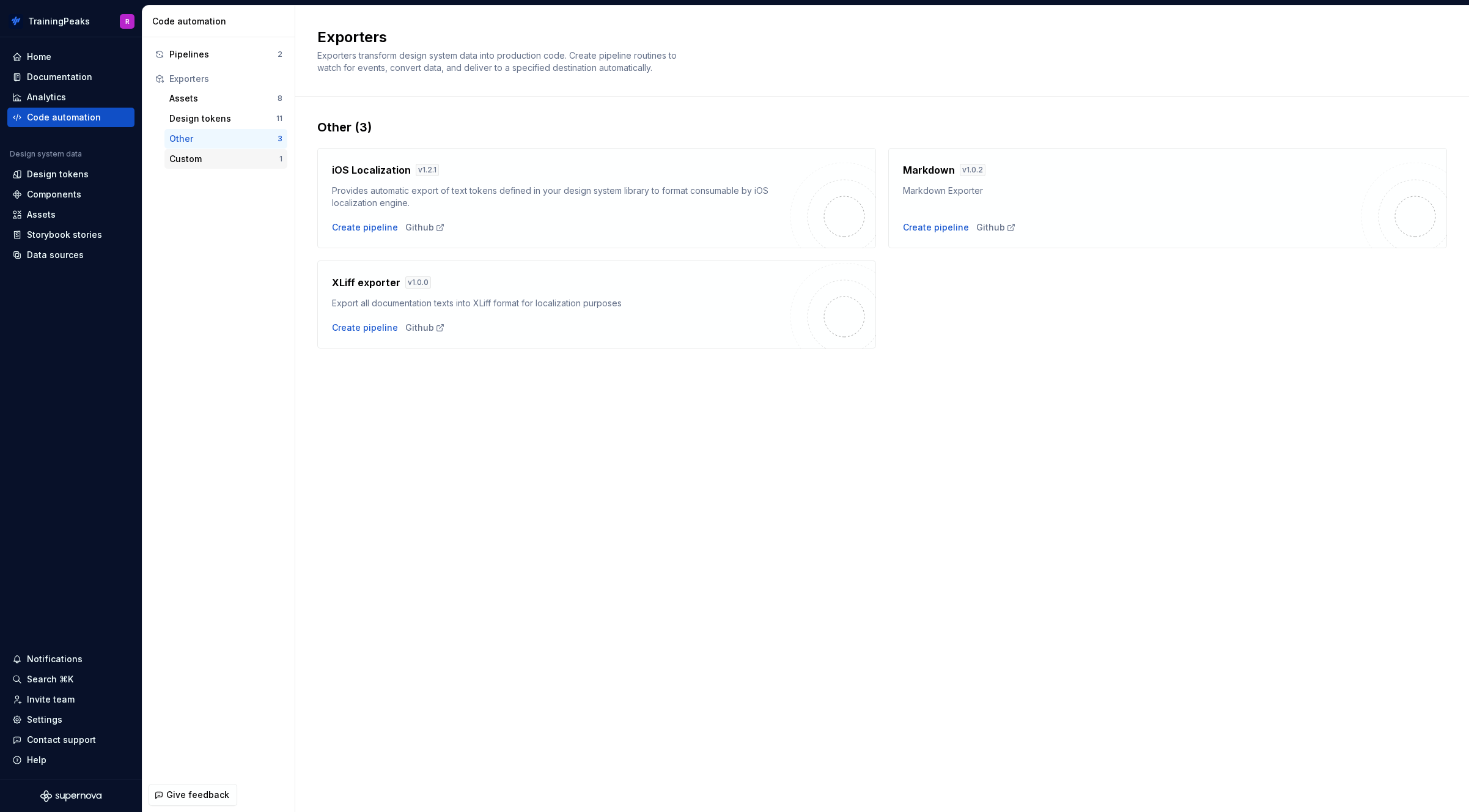
click at [190, 157] on div "Custom" at bounding box center [224, 159] width 110 height 12
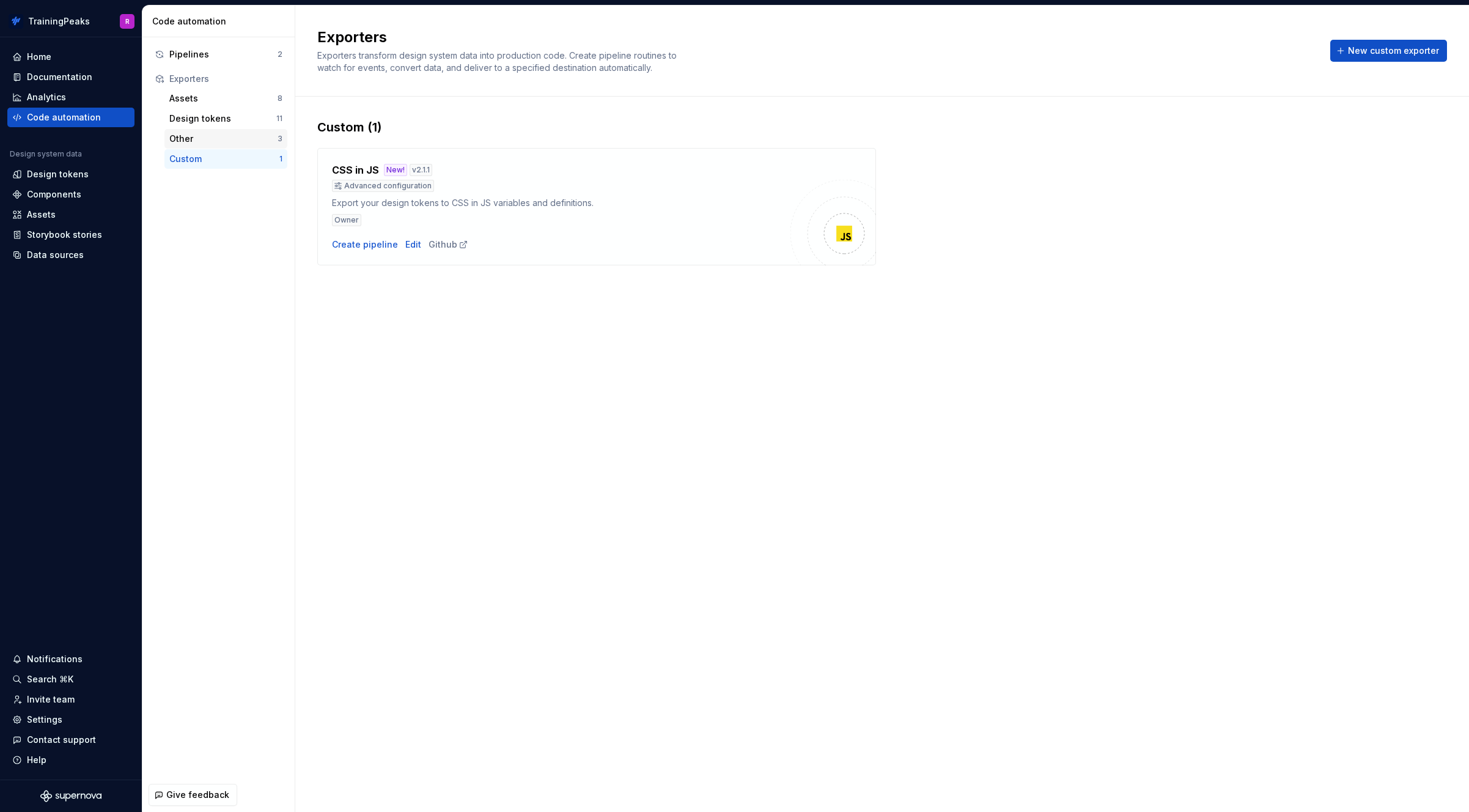
click at [211, 140] on div "Other" at bounding box center [223, 138] width 109 height 12
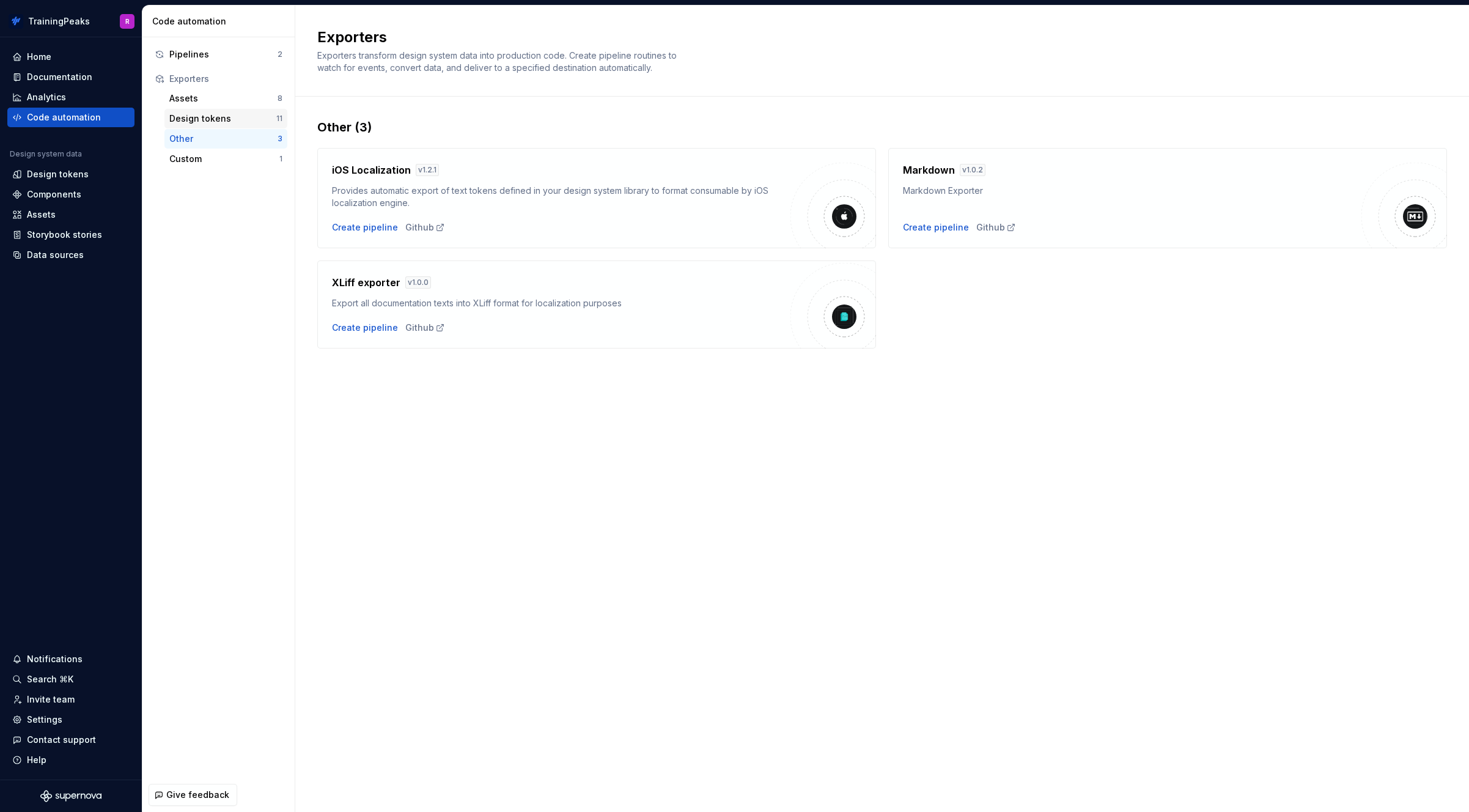
click at [208, 118] on div "Design tokens" at bounding box center [222, 119] width 107 height 12
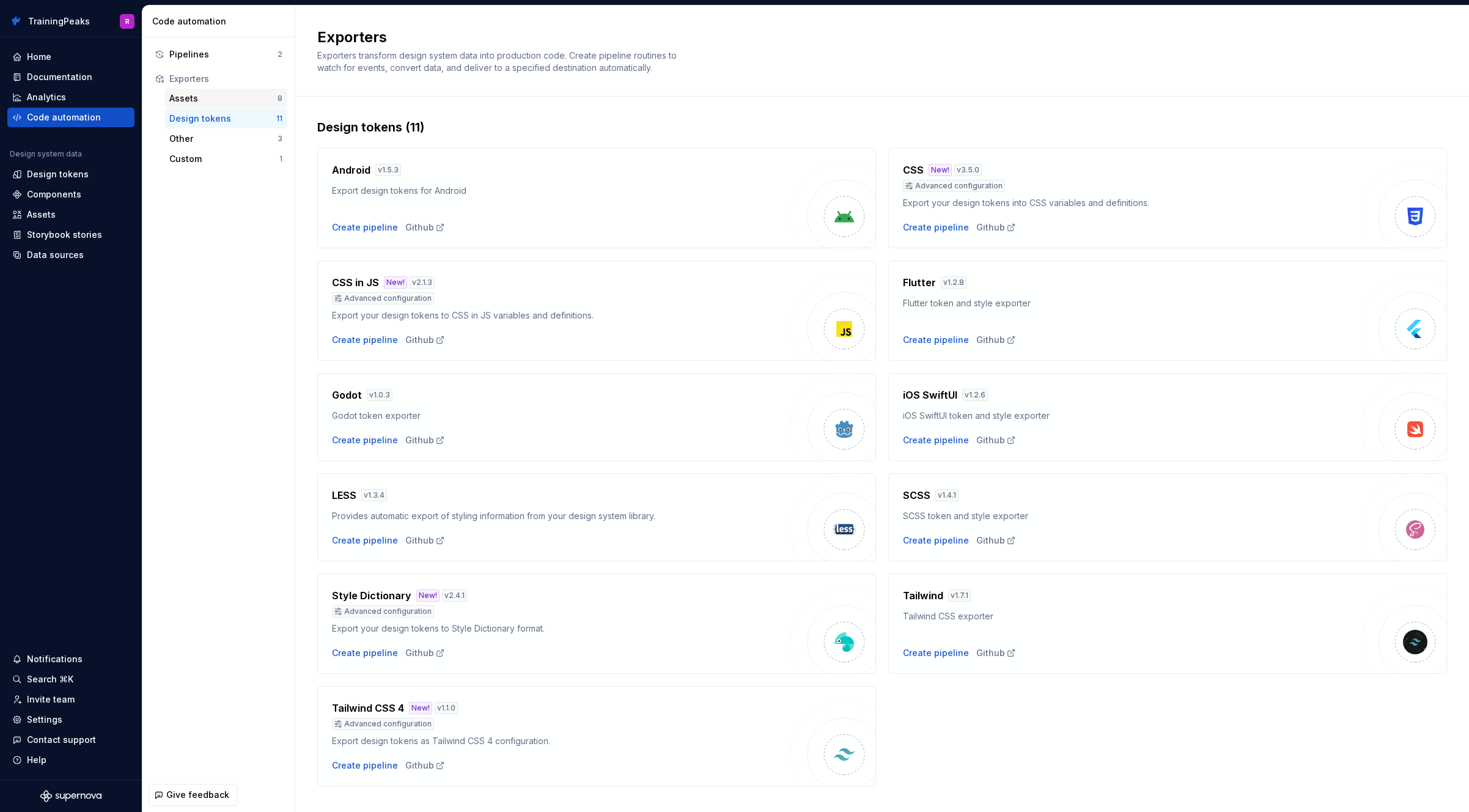
click at [203, 96] on div "Assets" at bounding box center [223, 98] width 109 height 12
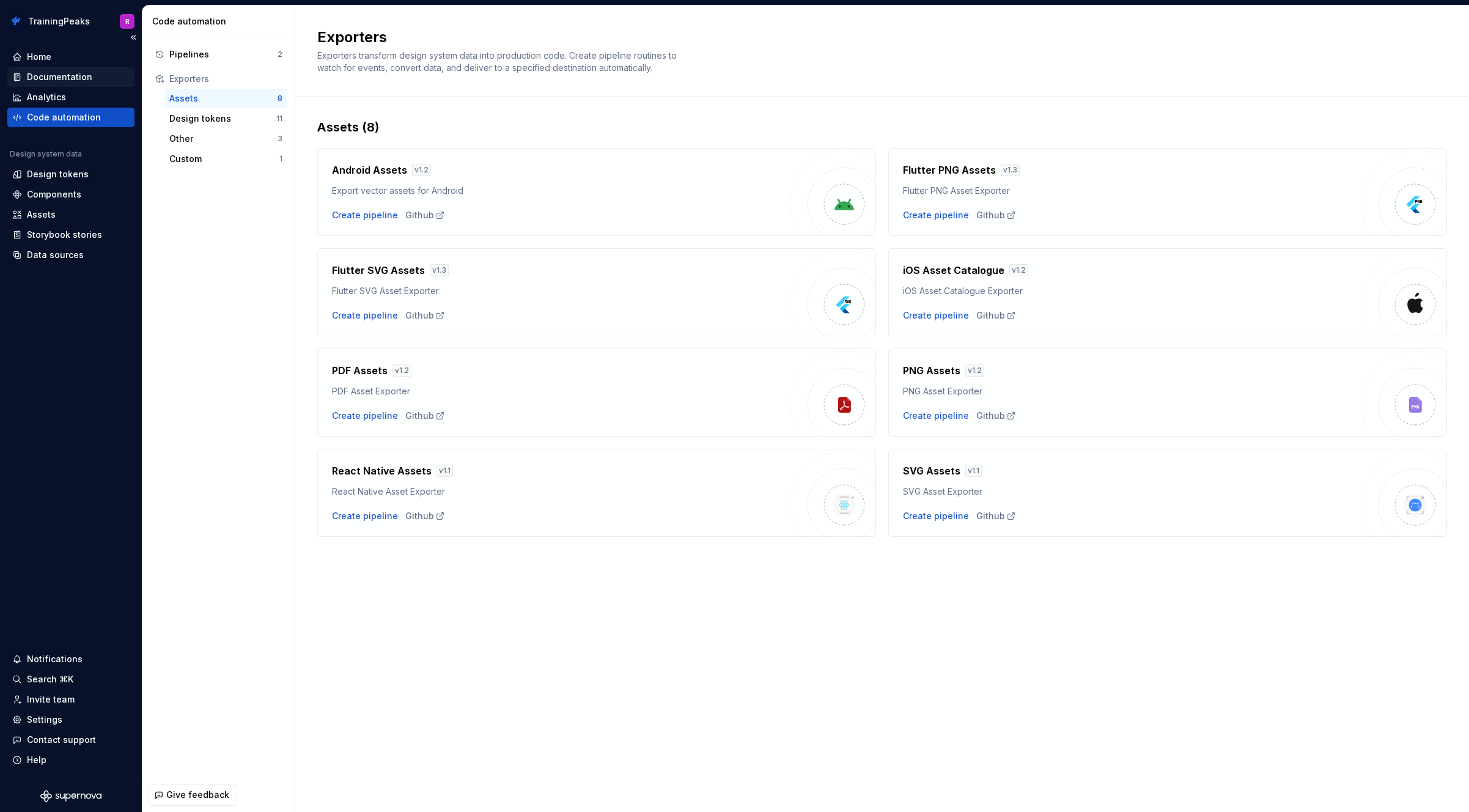
click at [50, 74] on div "Documentation" at bounding box center [59, 77] width 66 height 12
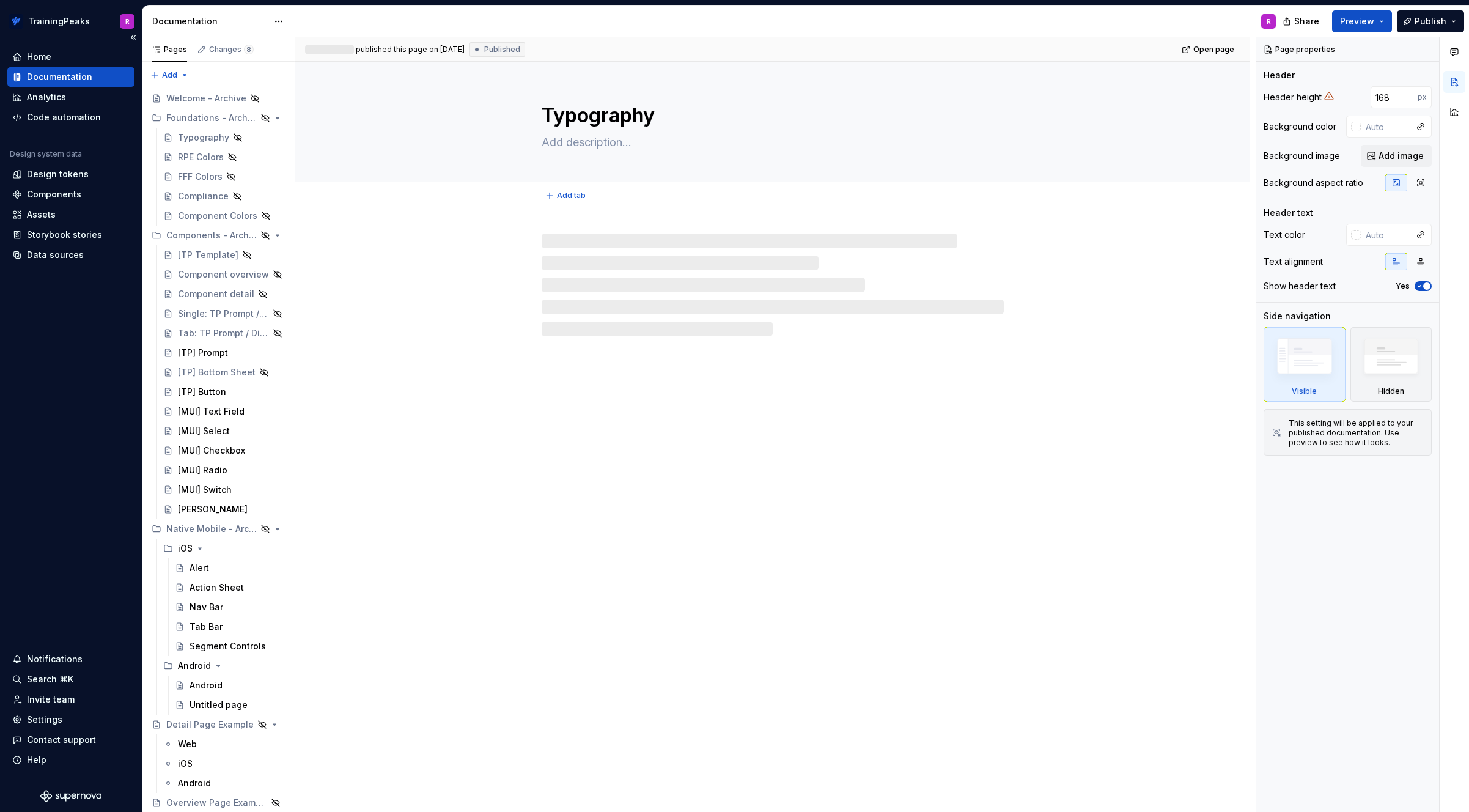
type textarea "*"
click at [68, 173] on div "Design tokens" at bounding box center [57, 174] width 62 height 12
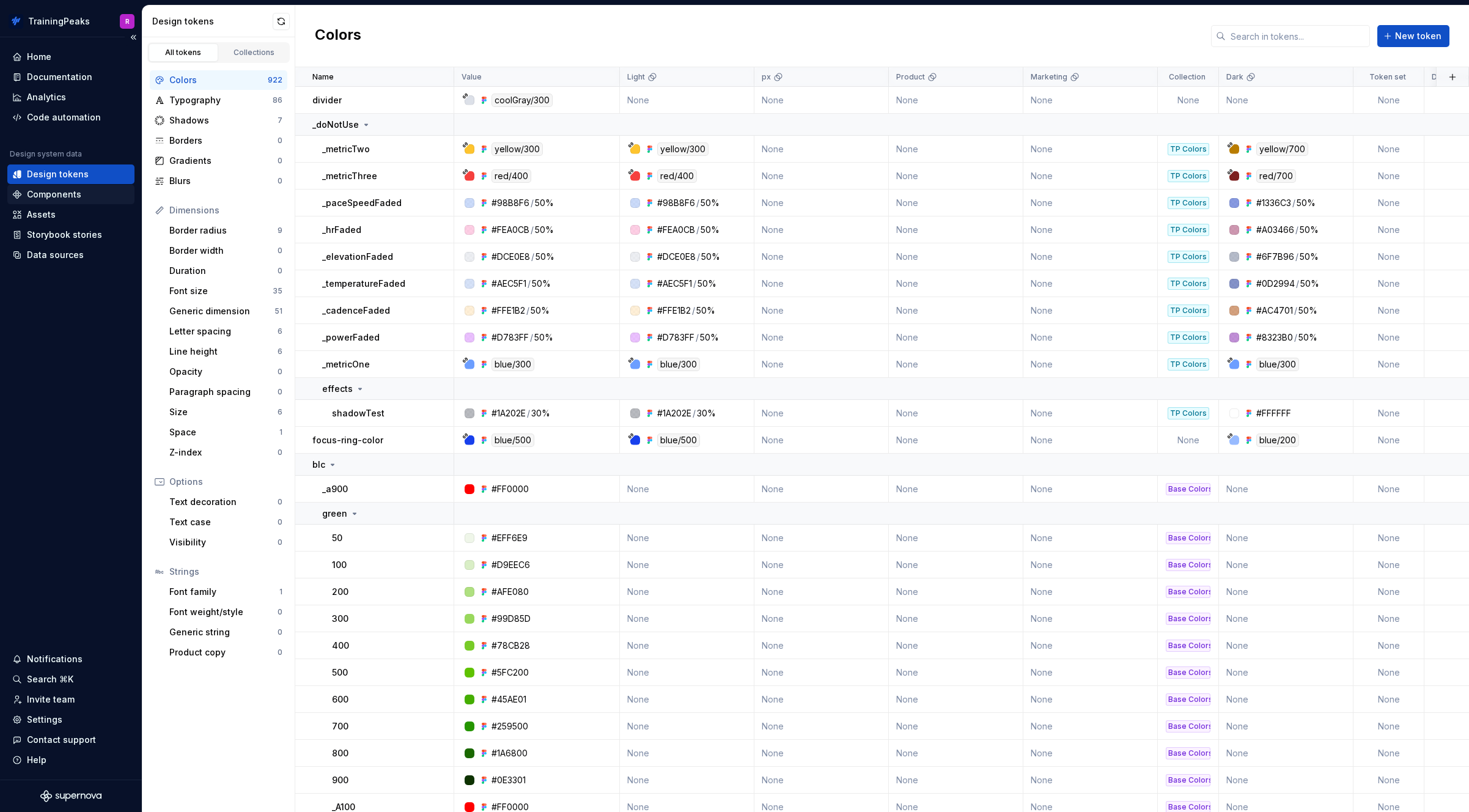
click at [56, 186] on div "Components" at bounding box center [71, 194] width 127 height 20
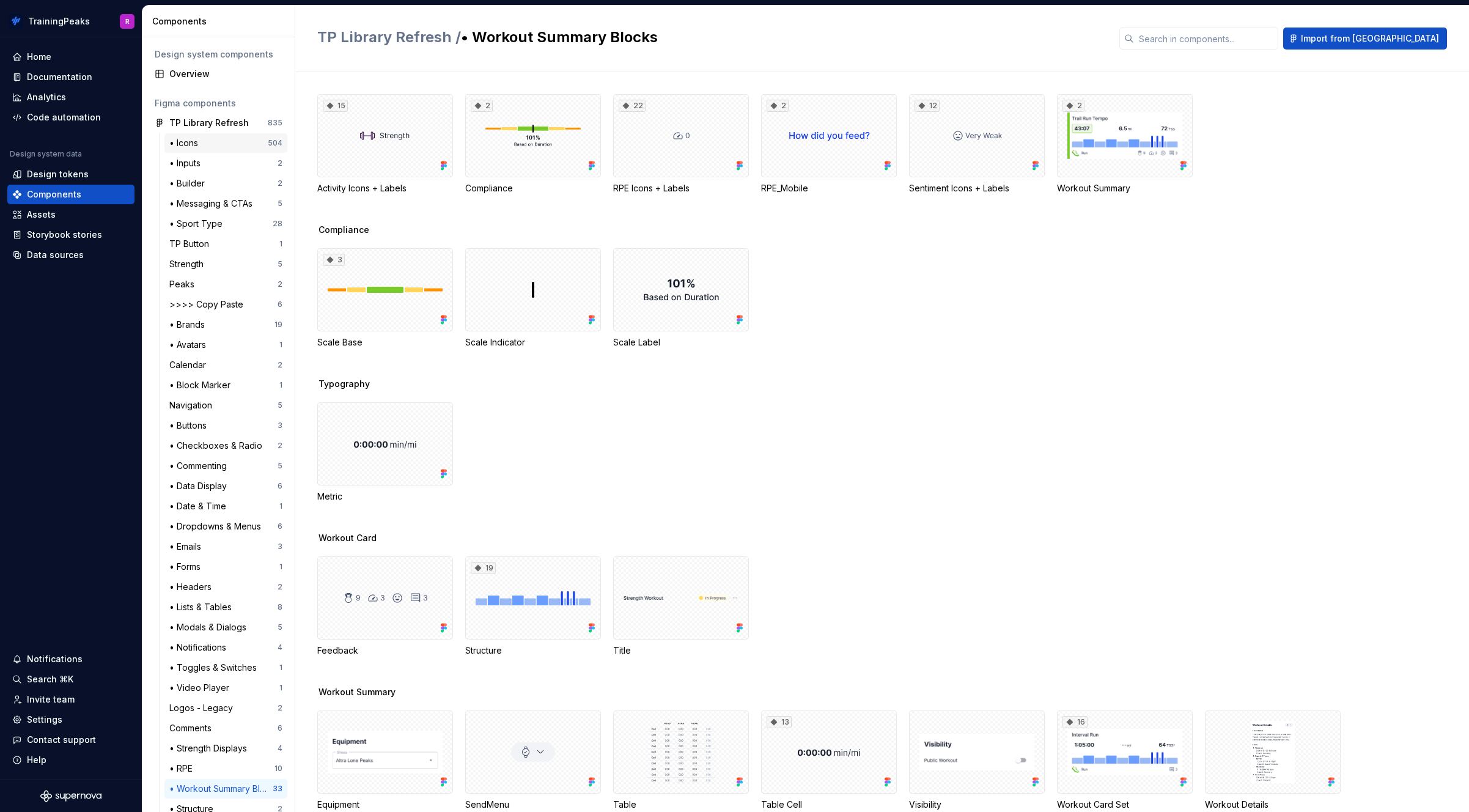
click at [194, 144] on div "• Icons" at bounding box center [186, 143] width 33 height 12
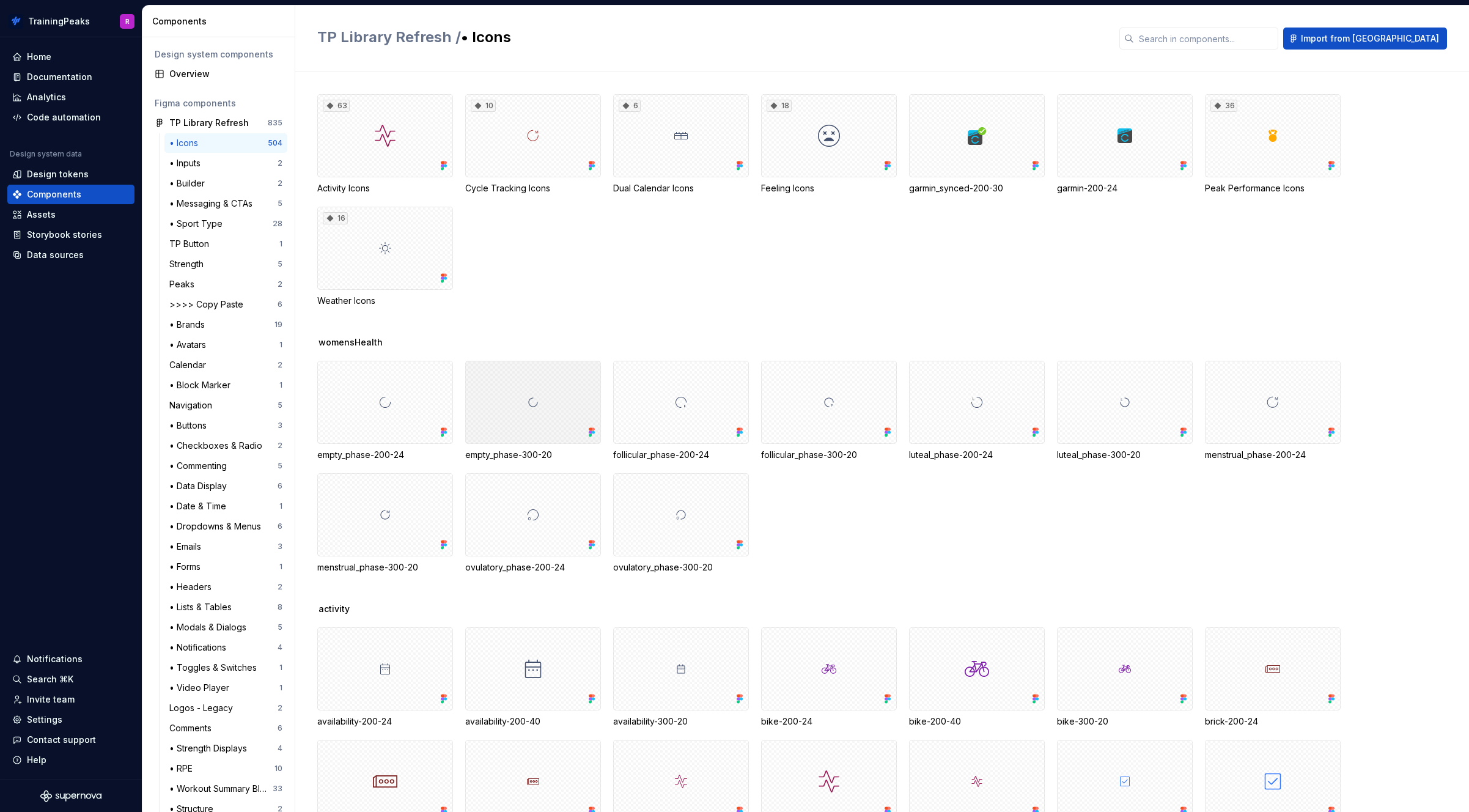
click at [518, 393] on div at bounding box center [533, 402] width 136 height 83
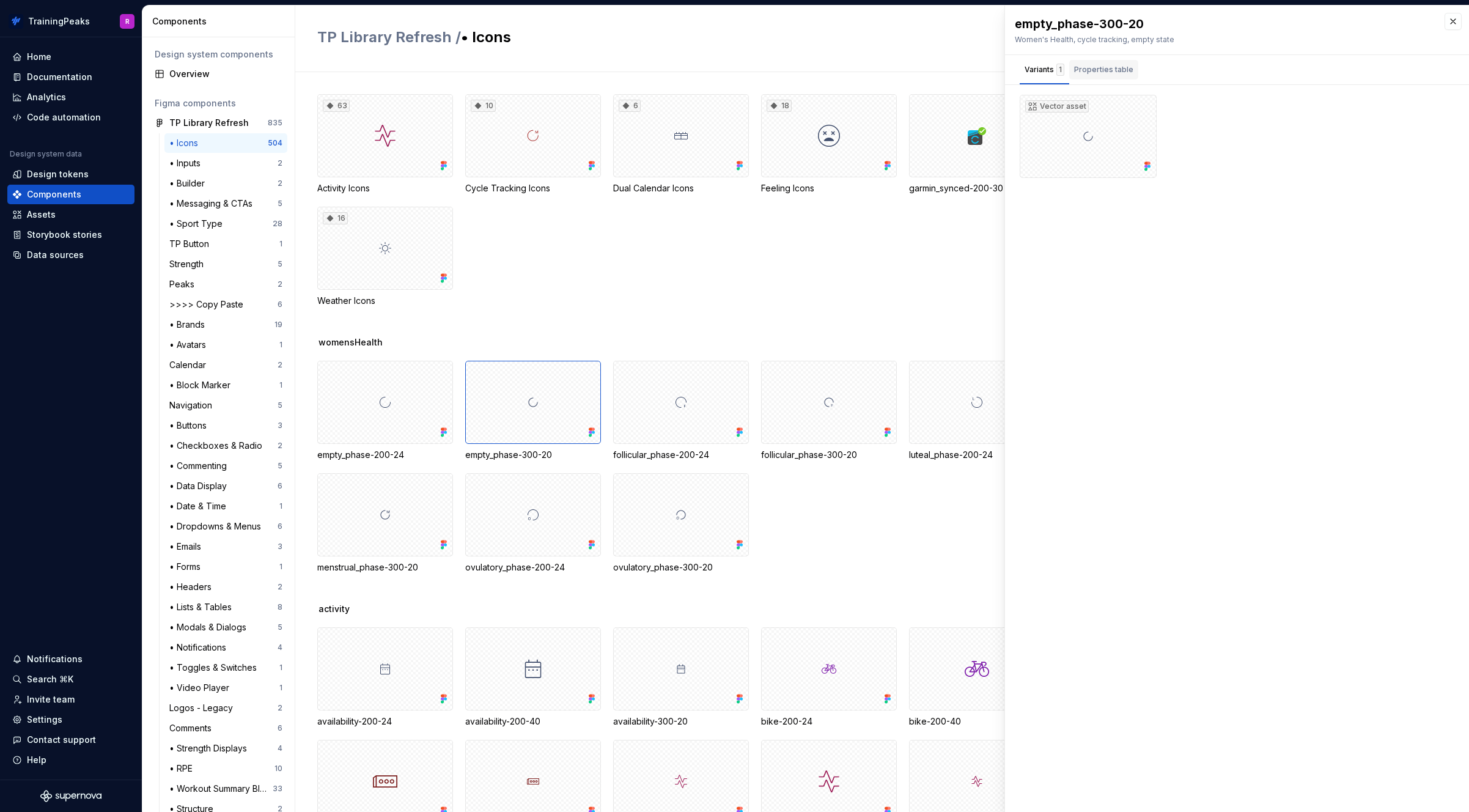
click at [1101, 68] on div "Properties table" at bounding box center [1103, 69] width 59 height 12
click at [1027, 70] on div "Variants 1" at bounding box center [1044, 69] width 39 height 12
click at [221, 417] on div "• Buttons 3" at bounding box center [226, 425] width 123 height 20
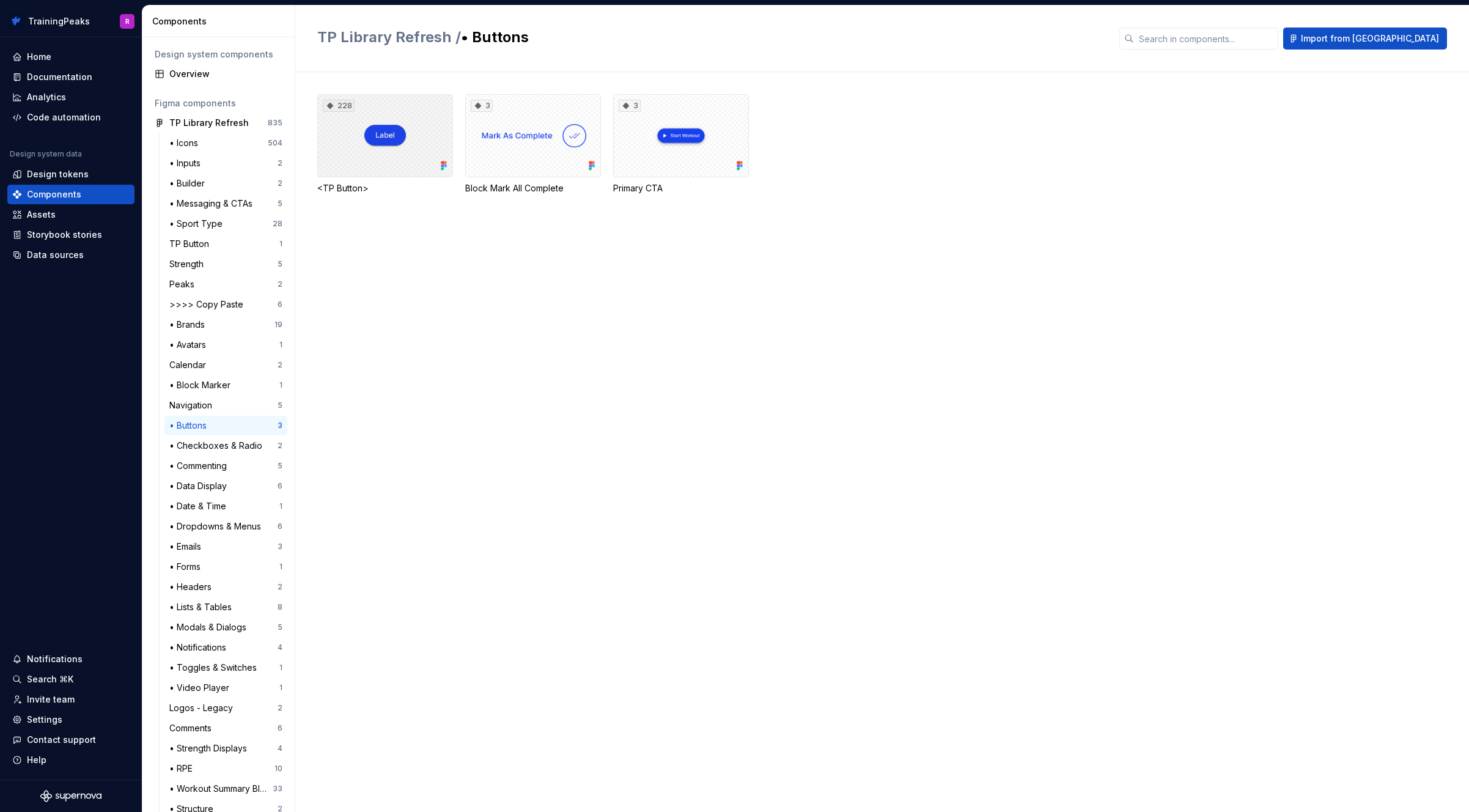
click at [404, 144] on div "228" at bounding box center [385, 135] width 136 height 83
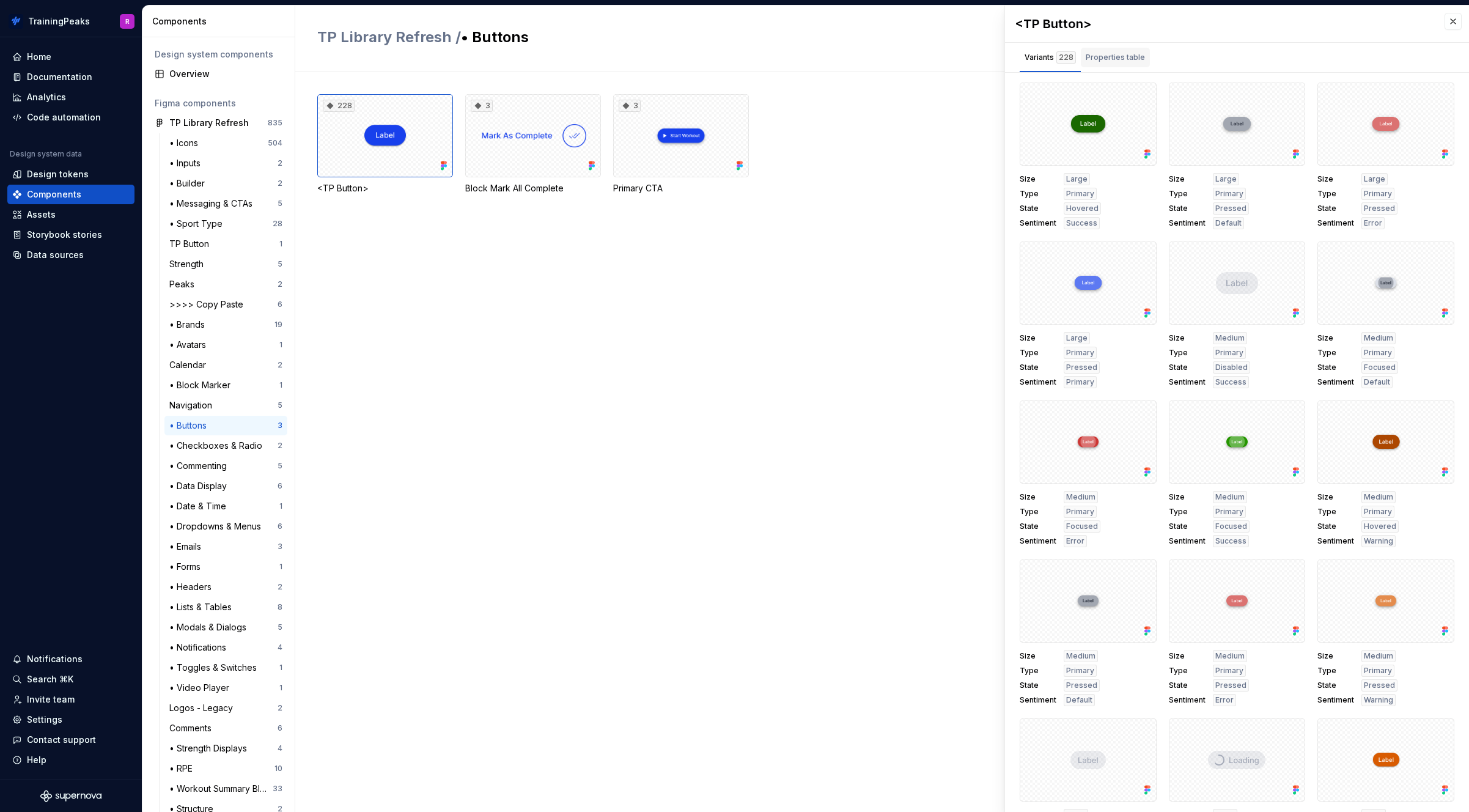
click at [1088, 62] on div "Properties table" at bounding box center [1115, 57] width 59 height 12
